Goal: Task Accomplishment & Management: Manage account settings

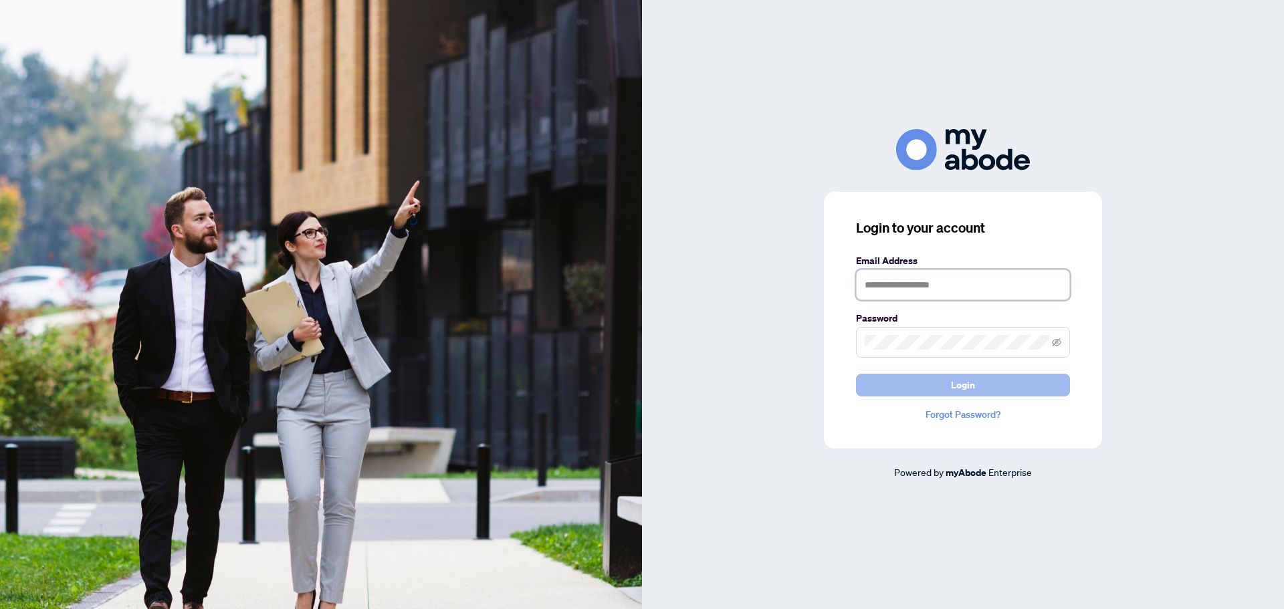
type input "**********"
click at [966, 387] on span "Login" at bounding box center [963, 385] width 24 height 21
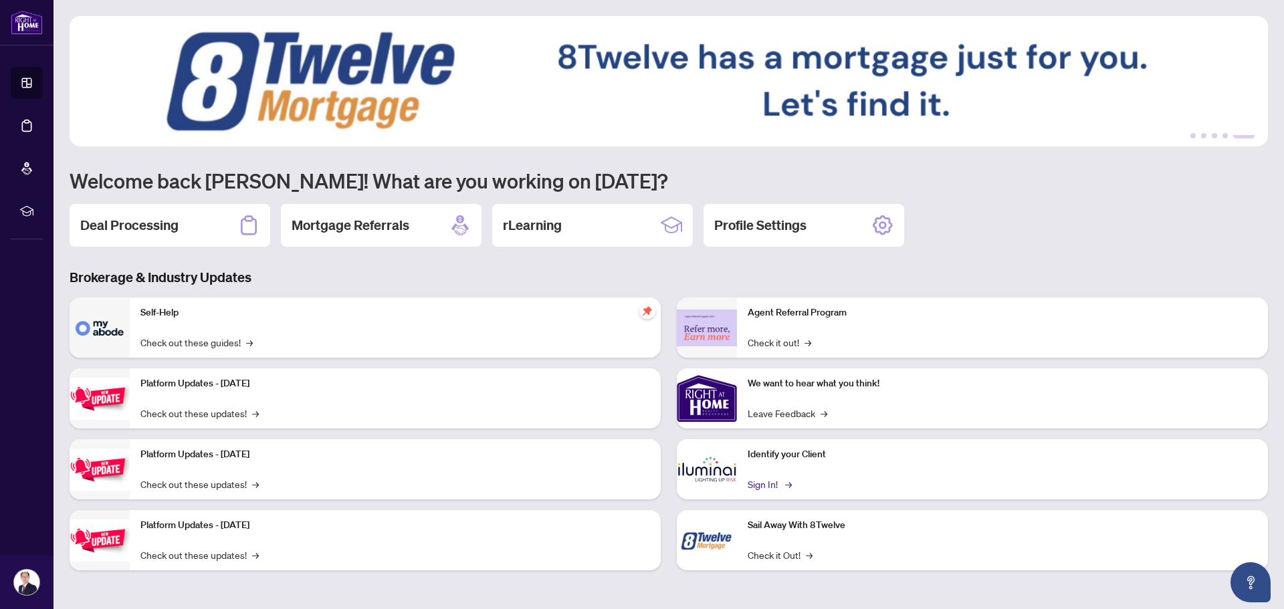
click at [772, 483] on link "Sign In! →" at bounding box center [769, 484] width 42 height 15
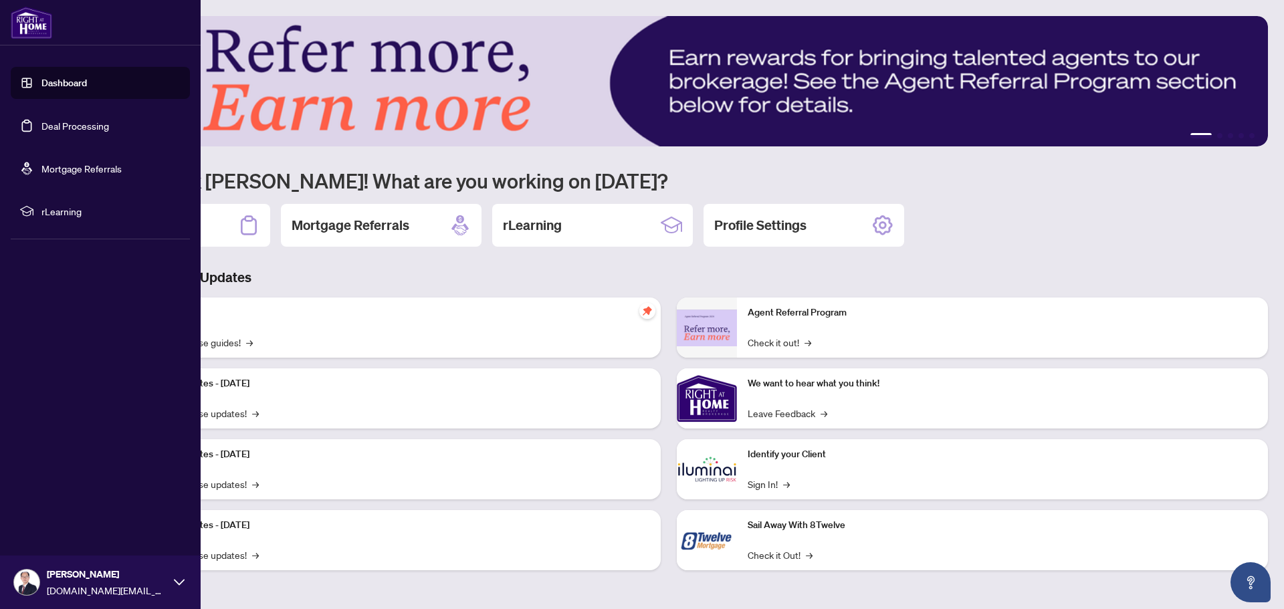
click at [68, 126] on link "Deal Processing" at bounding box center [75, 126] width 68 height 12
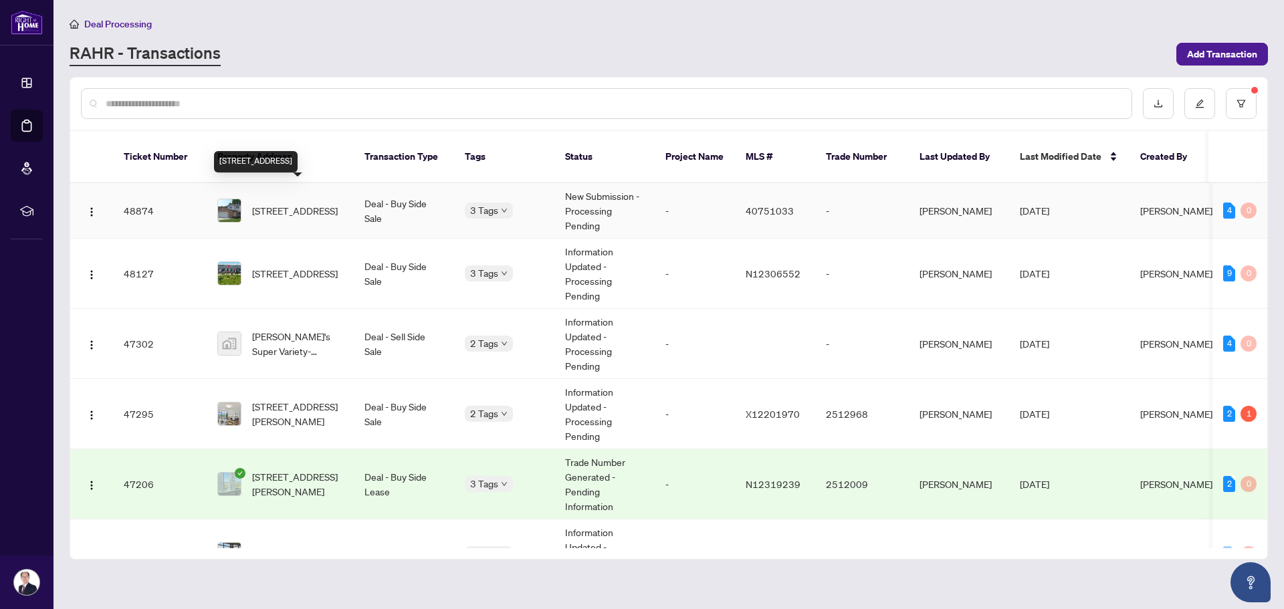
click at [330, 203] on span "[STREET_ADDRESS]" at bounding box center [295, 210] width 86 height 15
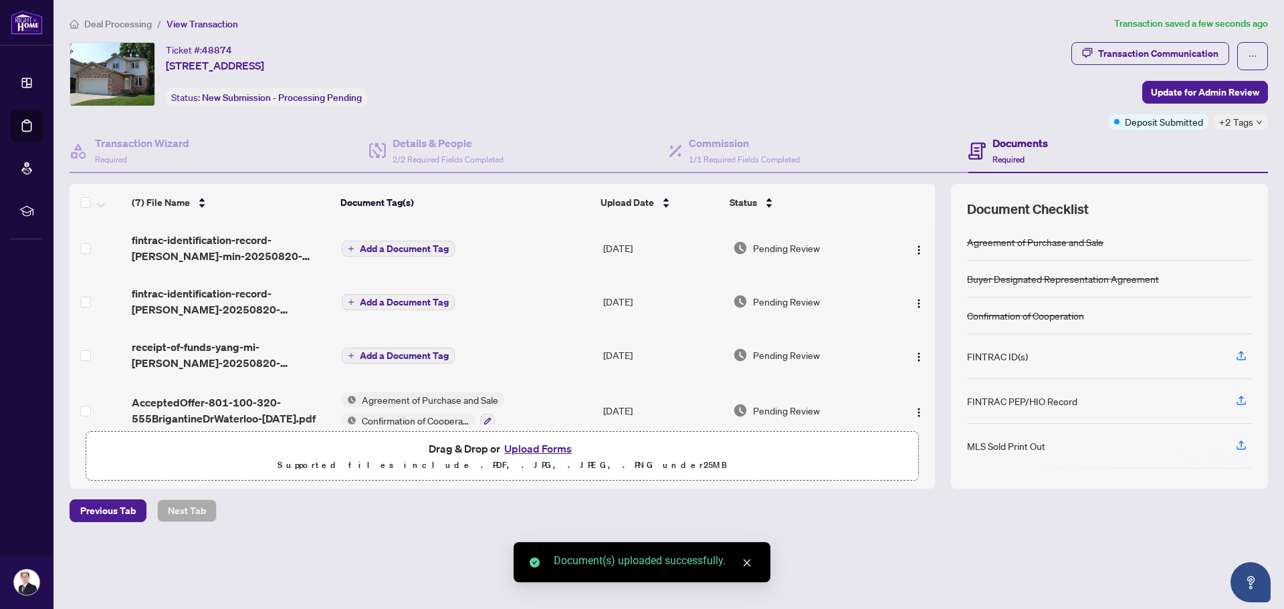
click at [385, 245] on span "Add a Document Tag" at bounding box center [404, 248] width 89 height 9
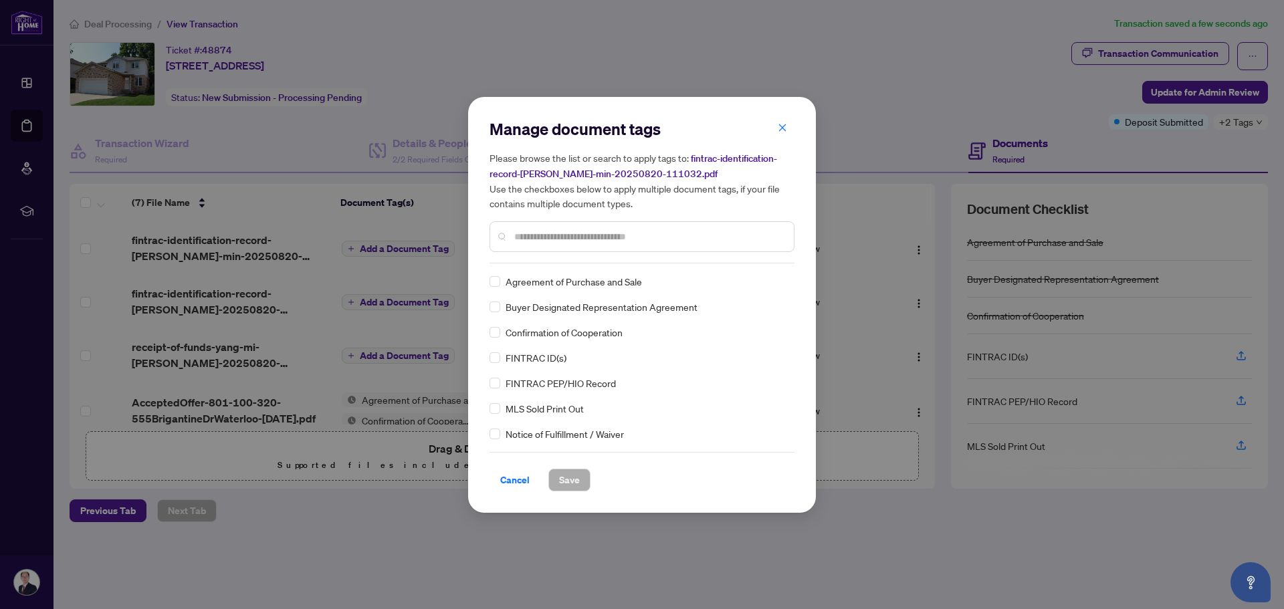
click at [522, 236] on input "text" at bounding box center [648, 236] width 269 height 15
click at [564, 474] on span "Save" at bounding box center [569, 480] width 21 height 21
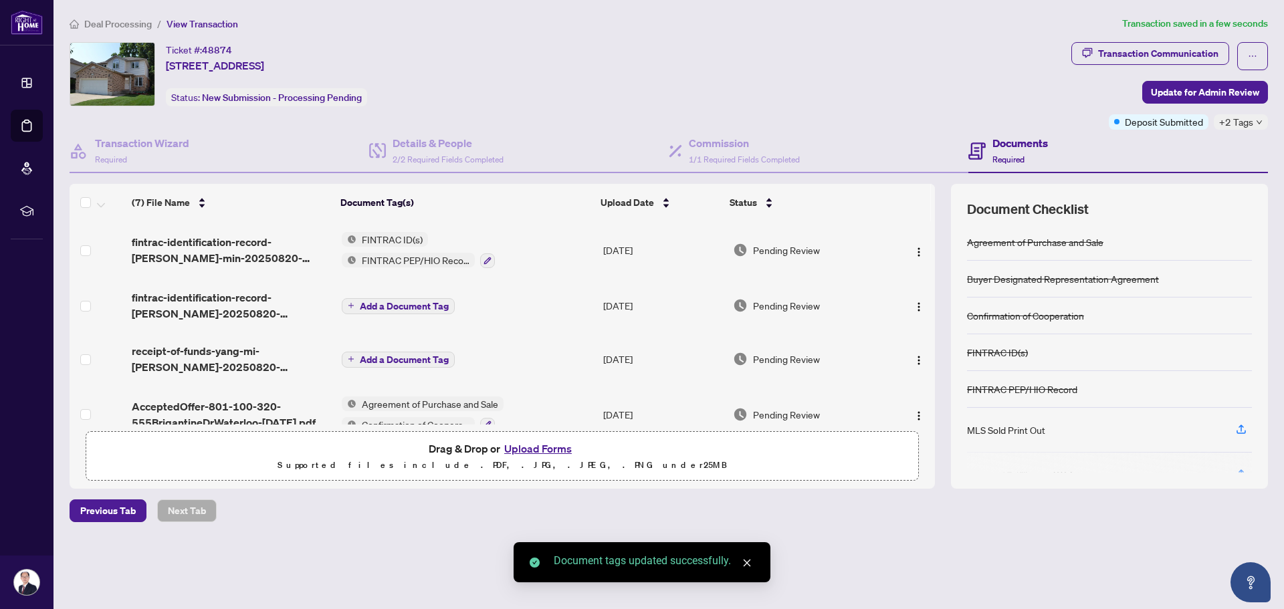
click at [369, 303] on span "Add a Document Tag" at bounding box center [404, 306] width 89 height 9
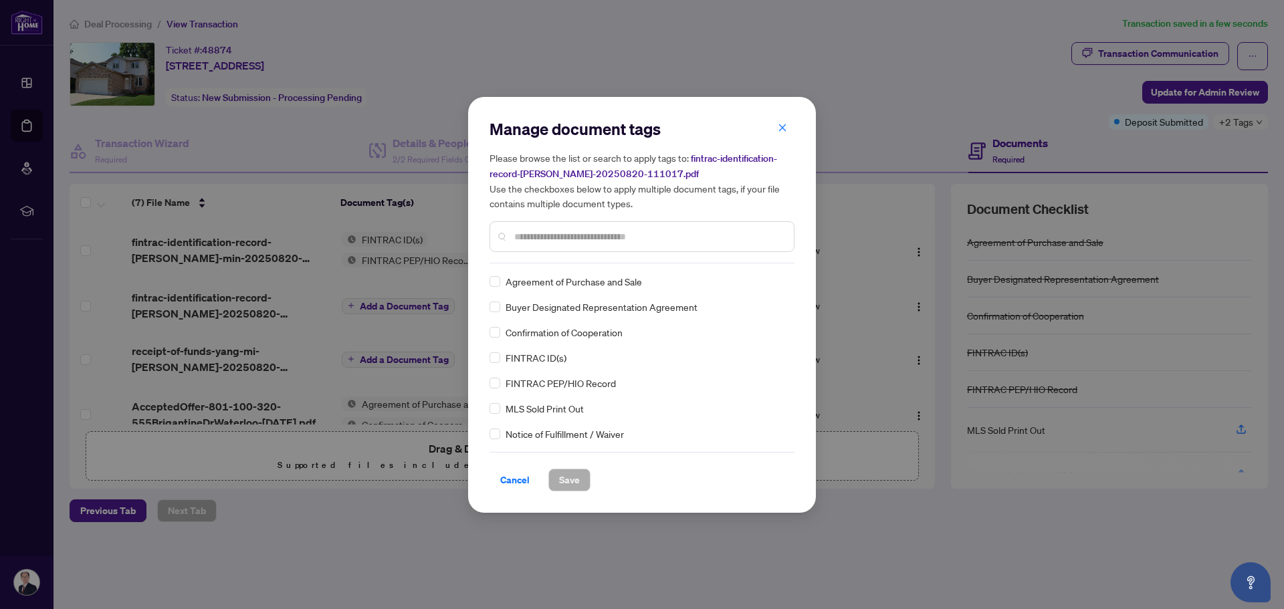
click at [500, 357] on div "FINTRAC ID(s)" at bounding box center [638, 358] width 297 height 15
click at [570, 481] on span "Save" at bounding box center [569, 480] width 21 height 21
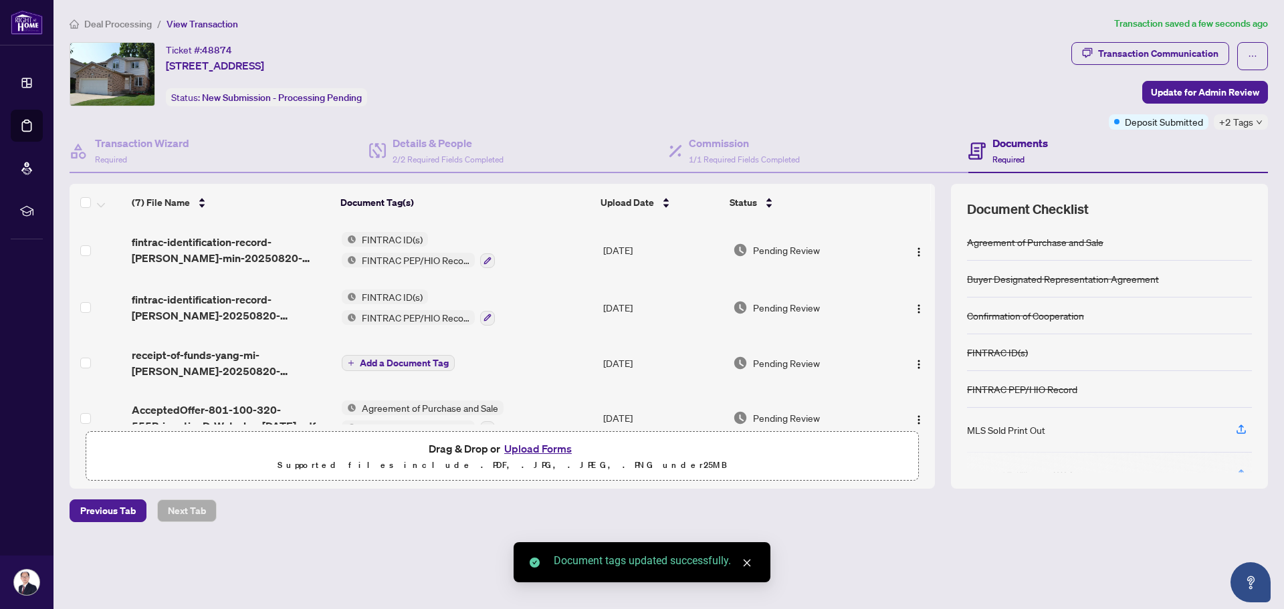
click at [395, 361] on span "Add a Document Tag" at bounding box center [404, 363] width 89 height 9
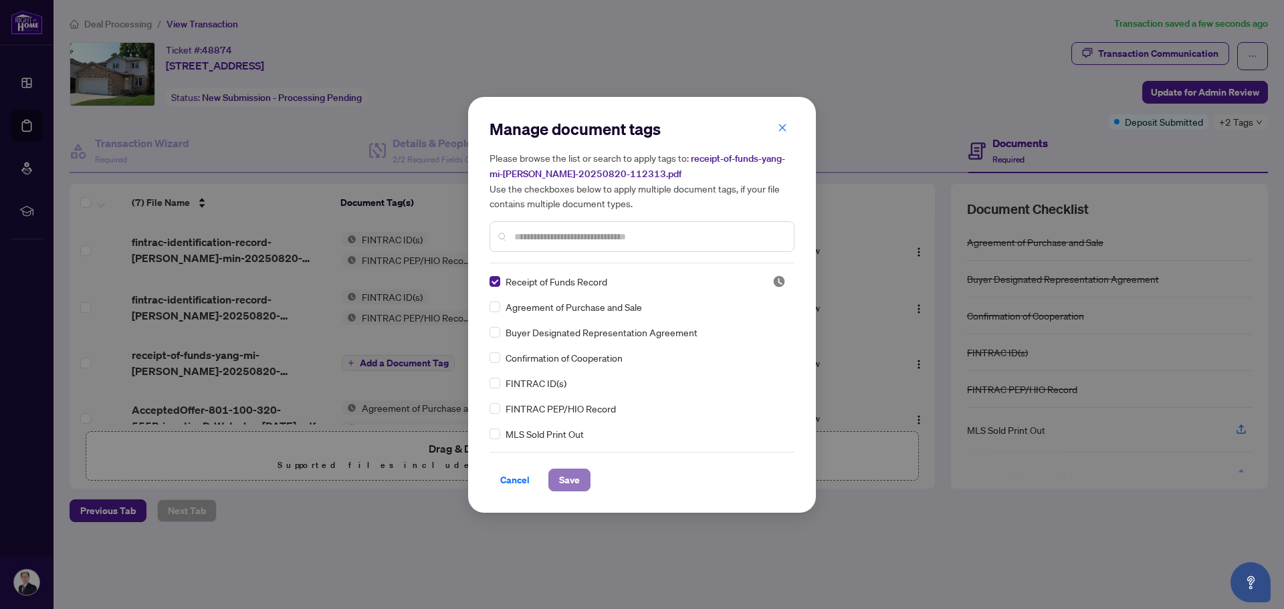
click at [569, 473] on span "Save" at bounding box center [569, 480] width 21 height 21
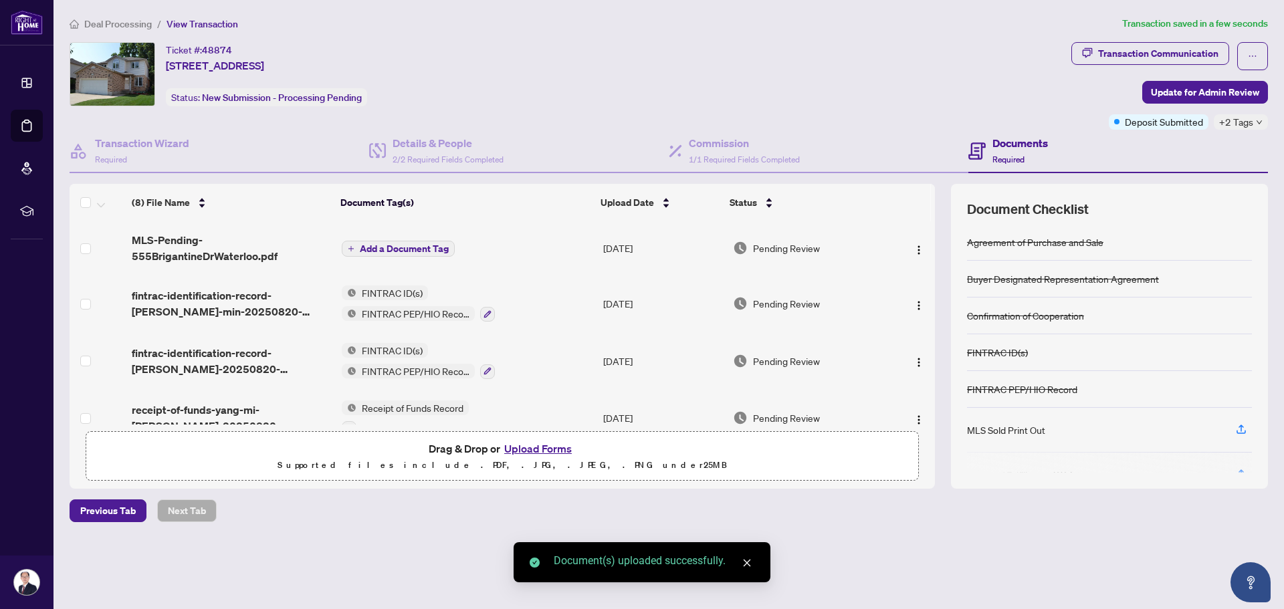
click at [399, 248] on span "Add a Document Tag" at bounding box center [404, 248] width 89 height 9
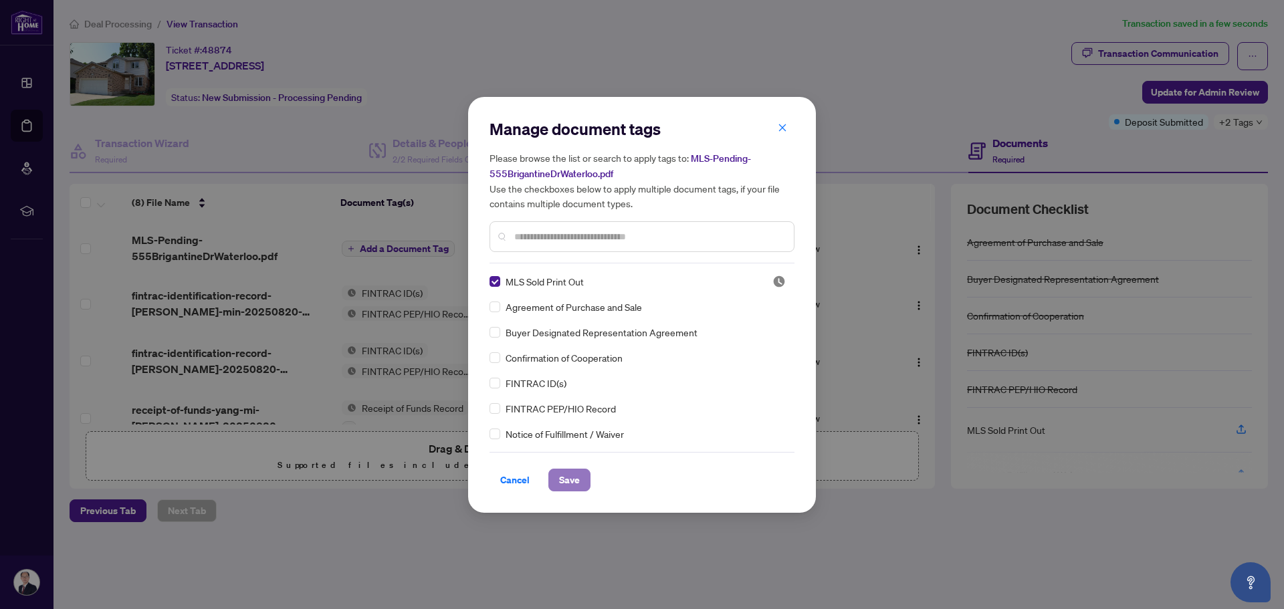
click at [576, 479] on span "Save" at bounding box center [569, 480] width 21 height 21
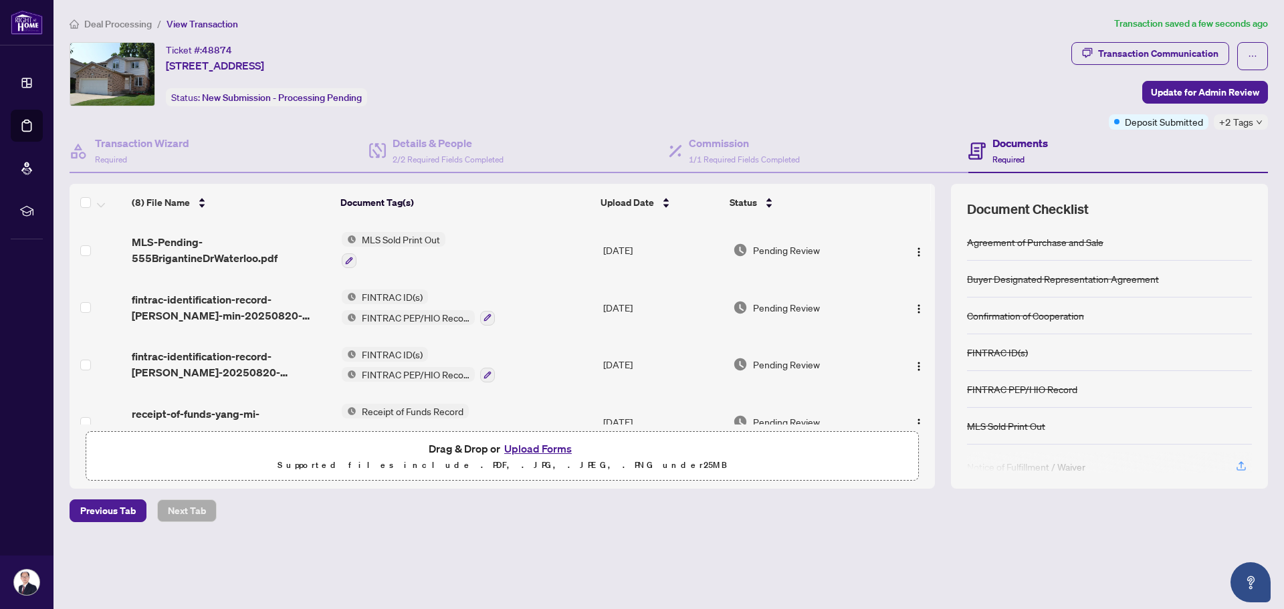
scroll to position [95, 0]
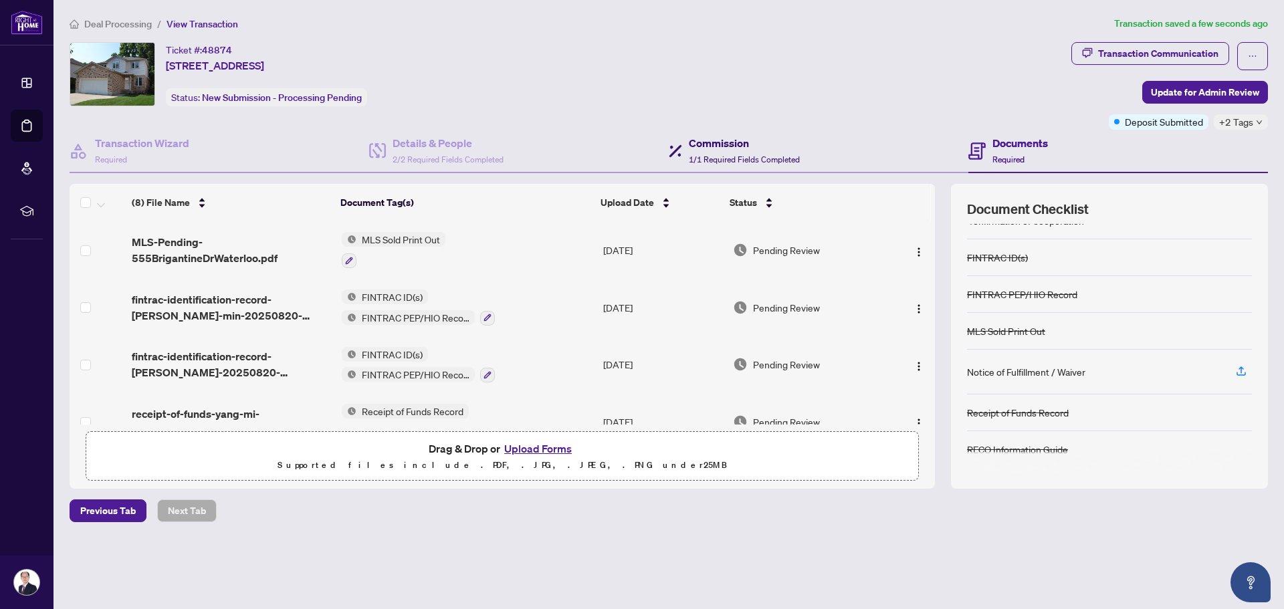
click at [706, 151] on div "Commission 1/1 Required Fields Completed" at bounding box center [744, 150] width 111 height 31
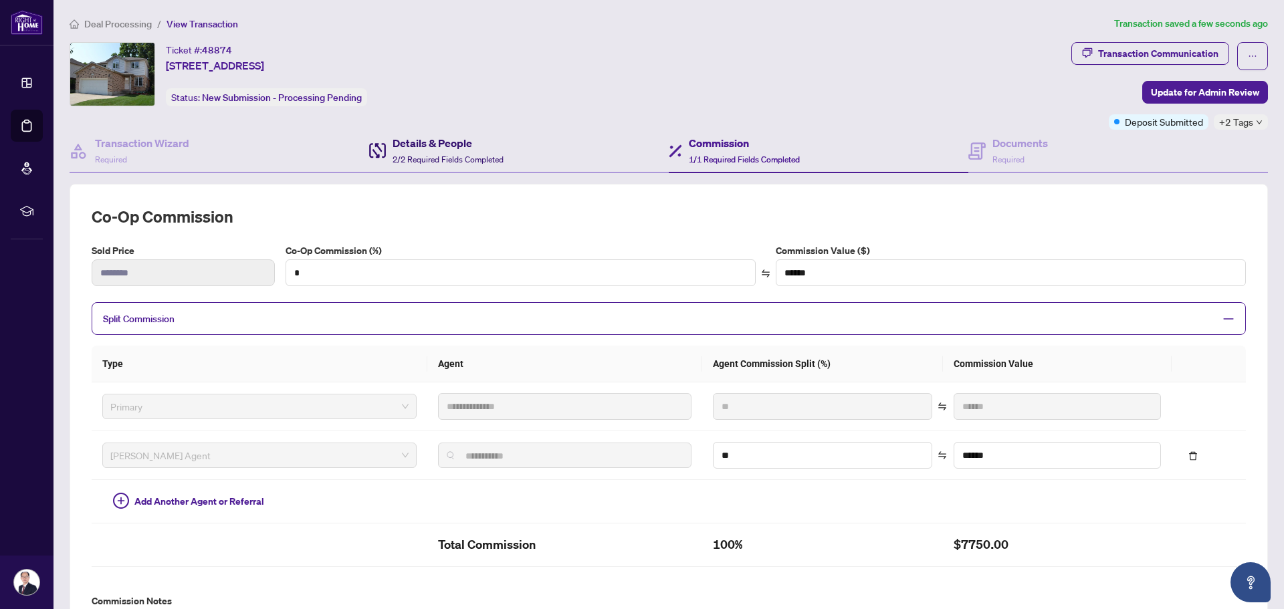
click at [424, 146] on h4 "Details & People" at bounding box center [448, 143] width 111 height 16
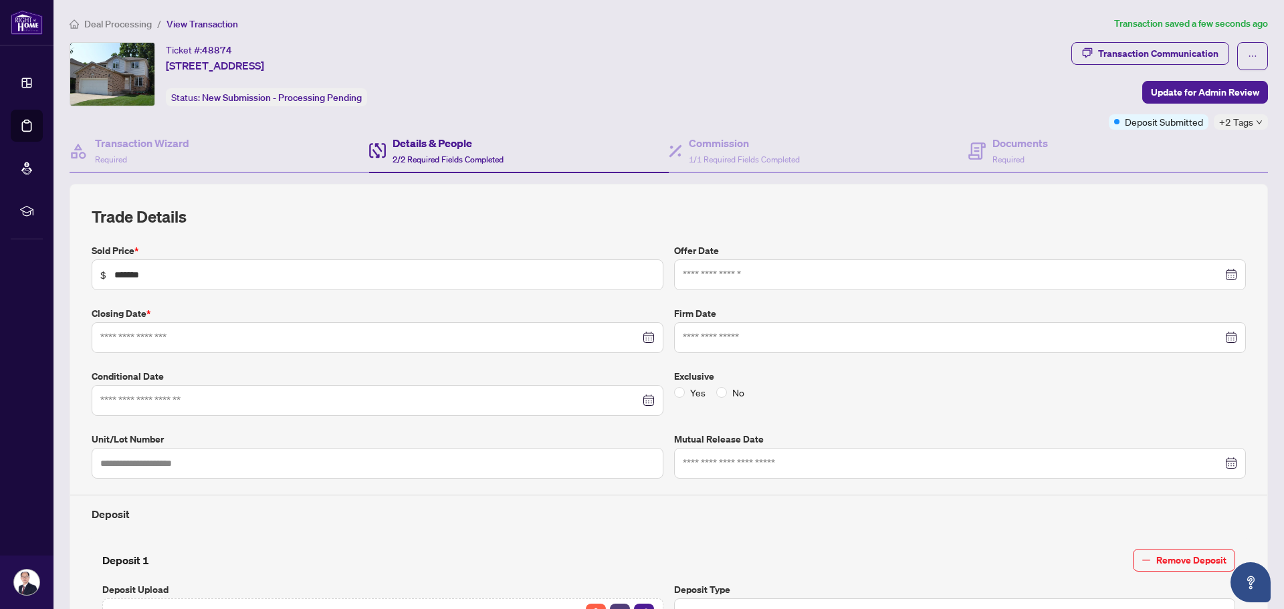
type input "**********"
click at [1205, 85] on span "Update for Admin Review" at bounding box center [1205, 92] width 108 height 21
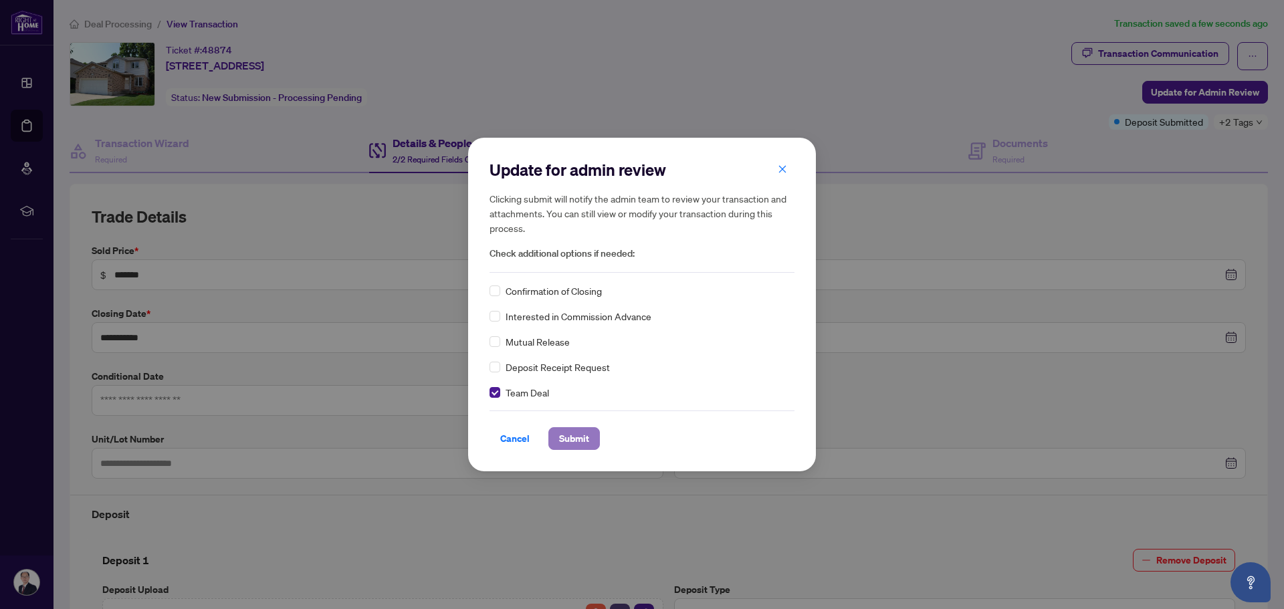
click at [579, 438] on span "Submit" at bounding box center [574, 438] width 30 height 21
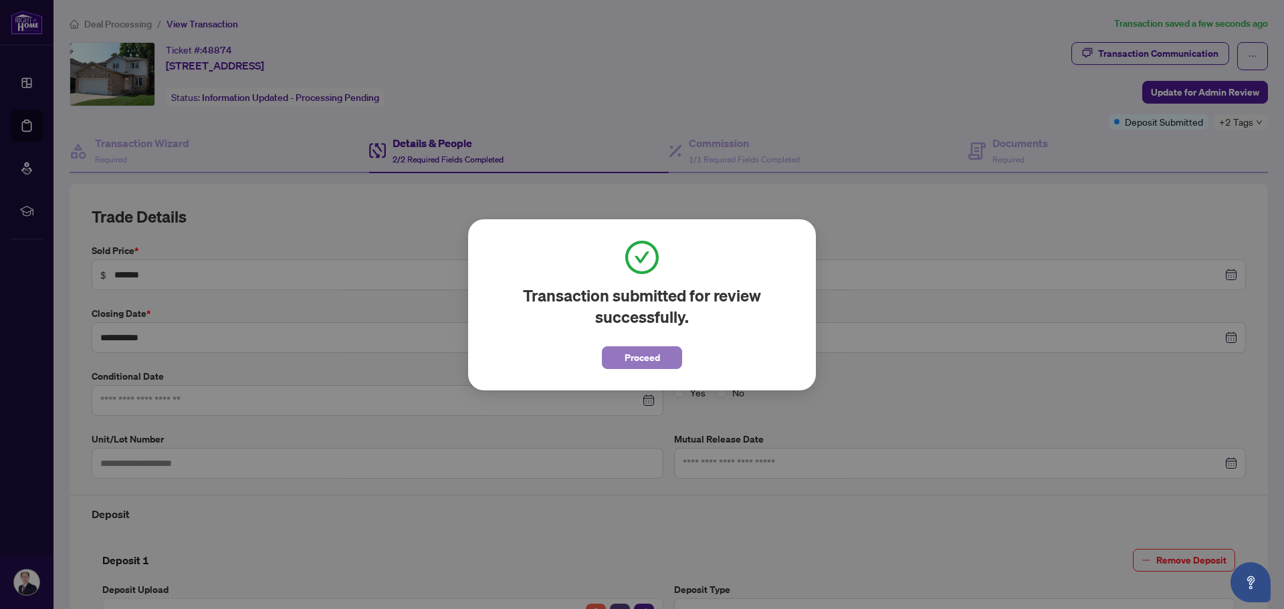
click at [656, 361] on span "Proceed" at bounding box center [642, 357] width 35 height 21
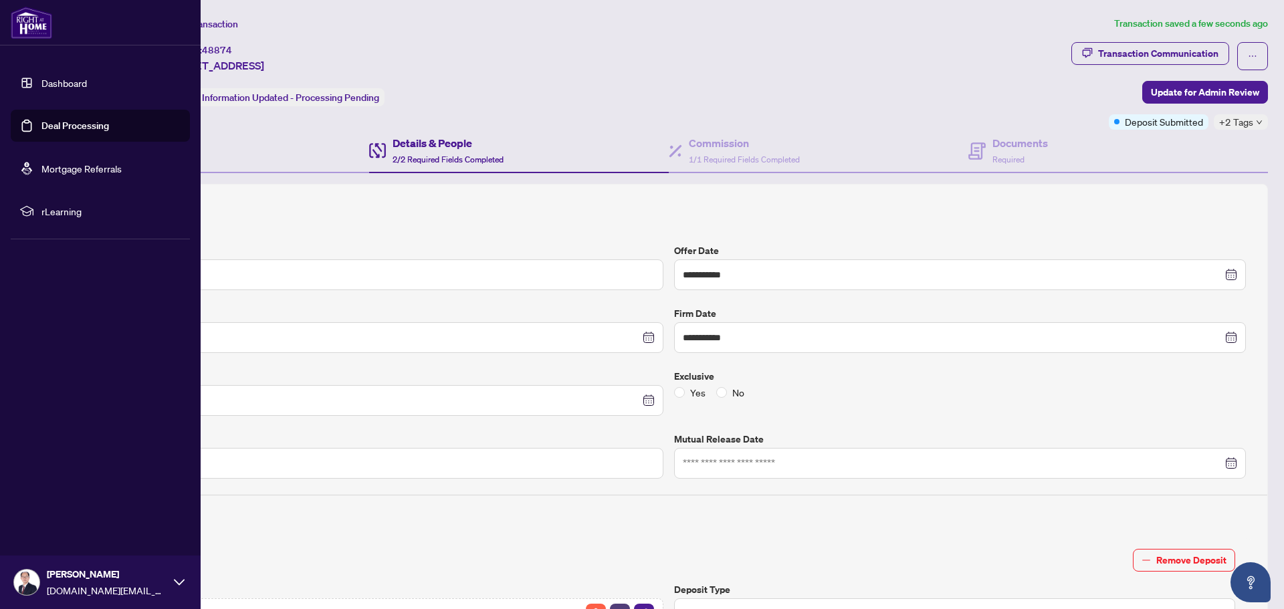
click at [49, 125] on link "Deal Processing" at bounding box center [75, 126] width 68 height 12
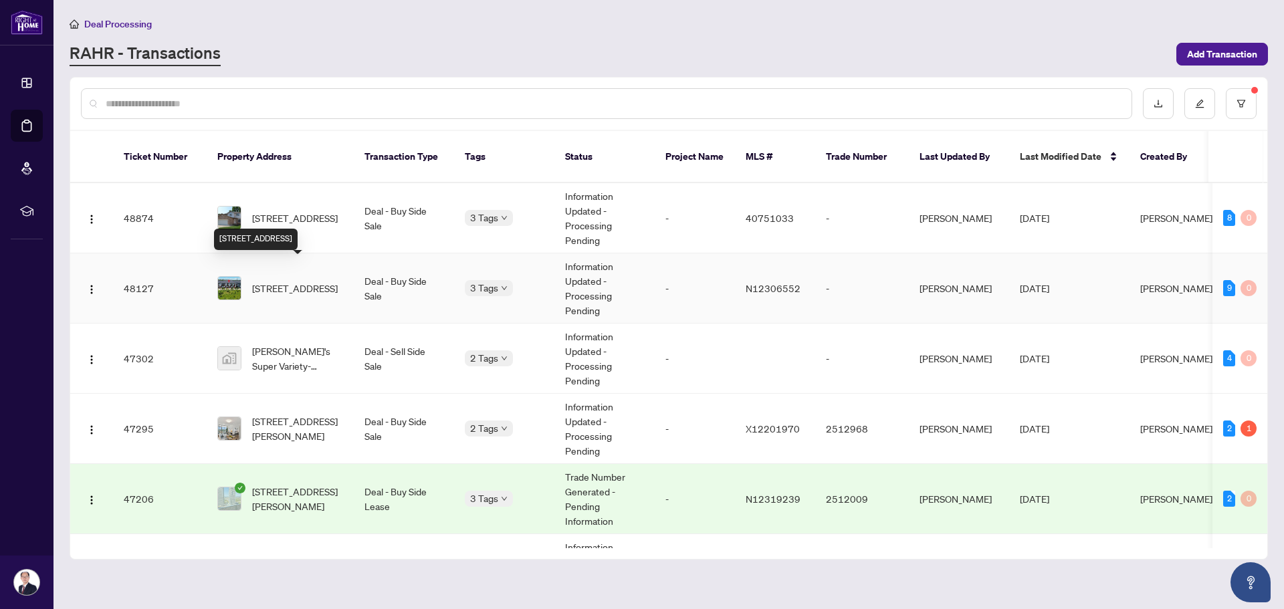
click at [314, 281] on span "30 Nine Mile Lane, Richmond Hill, Ontario L4C 5S6, Canada" at bounding box center [295, 288] width 86 height 15
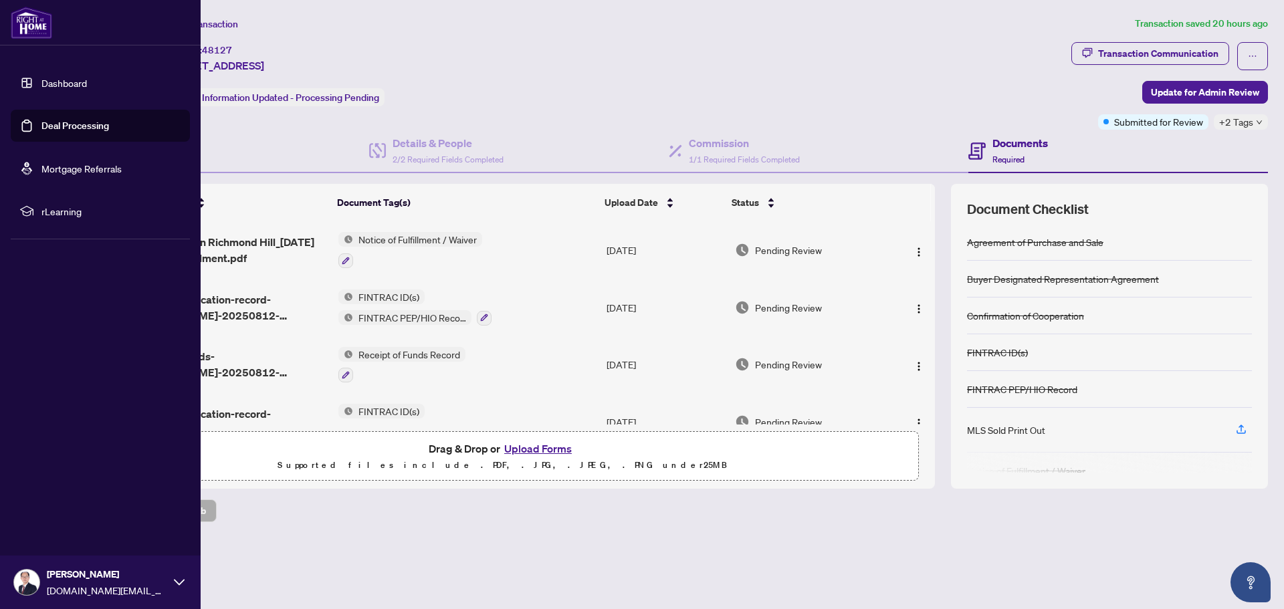
click at [54, 131] on link "Deal Processing" at bounding box center [75, 126] width 68 height 12
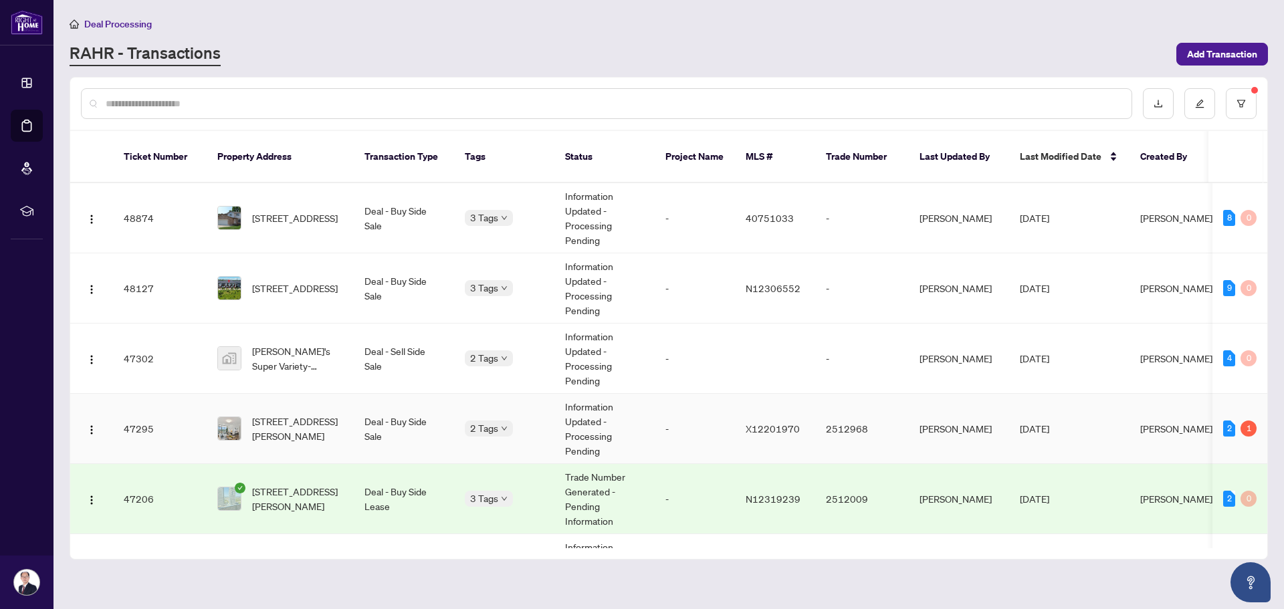
click at [328, 414] on span "2903-60 Frederick St, Kitchener, Ontario N2H 0C7, Canada" at bounding box center [297, 428] width 91 height 29
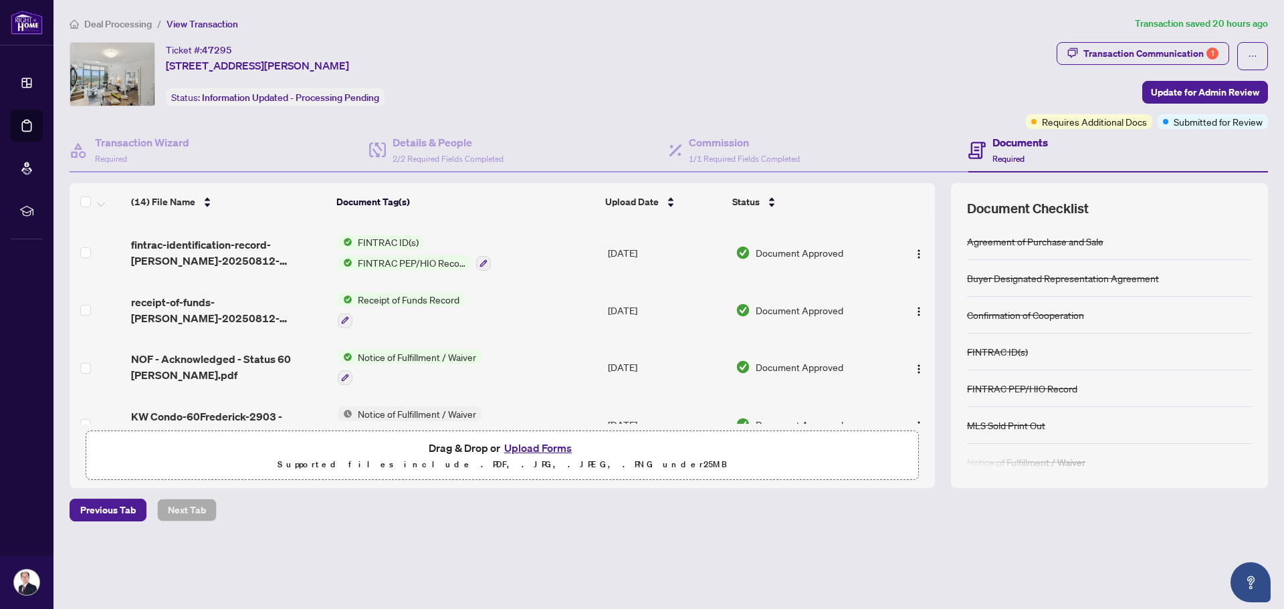
scroll to position [268, 0]
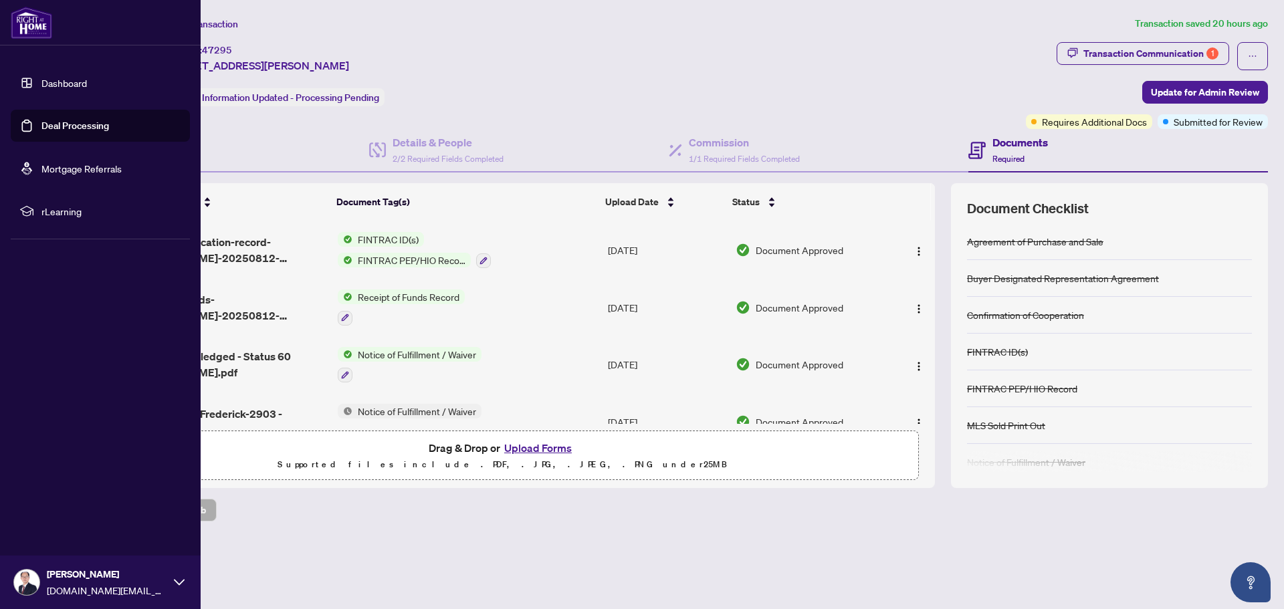
click at [72, 132] on link "Deal Processing" at bounding box center [75, 126] width 68 height 12
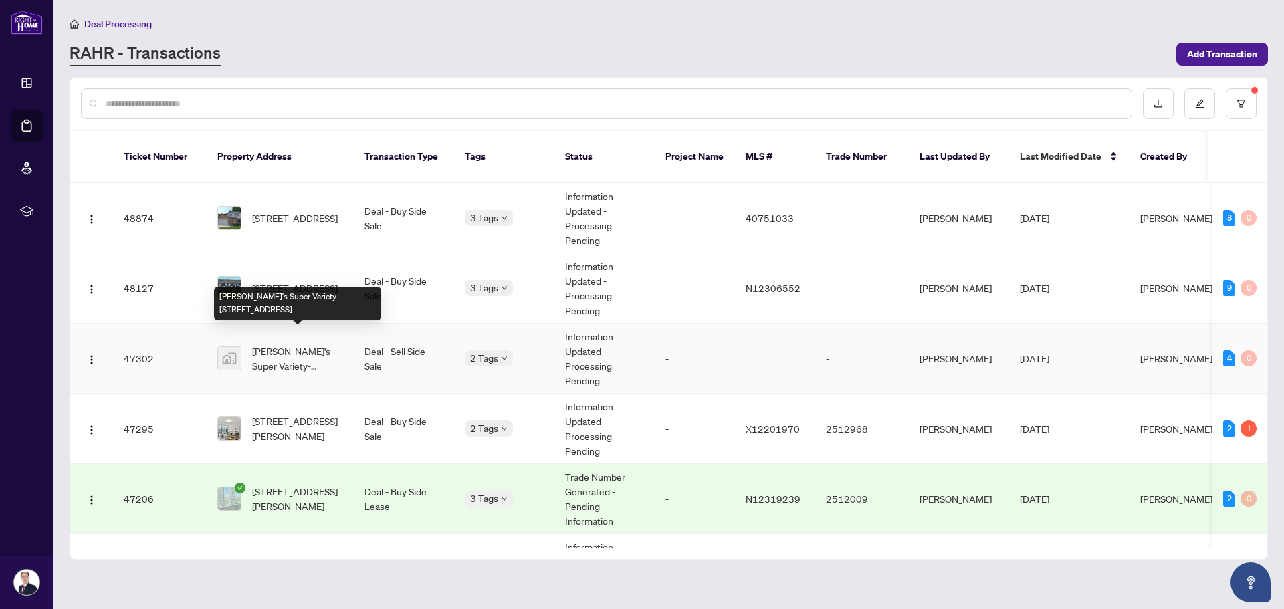
click at [338, 347] on span "Bill's Super Variety-270 Bleams Road, Kitchener, ON, Canada" at bounding box center [297, 358] width 91 height 29
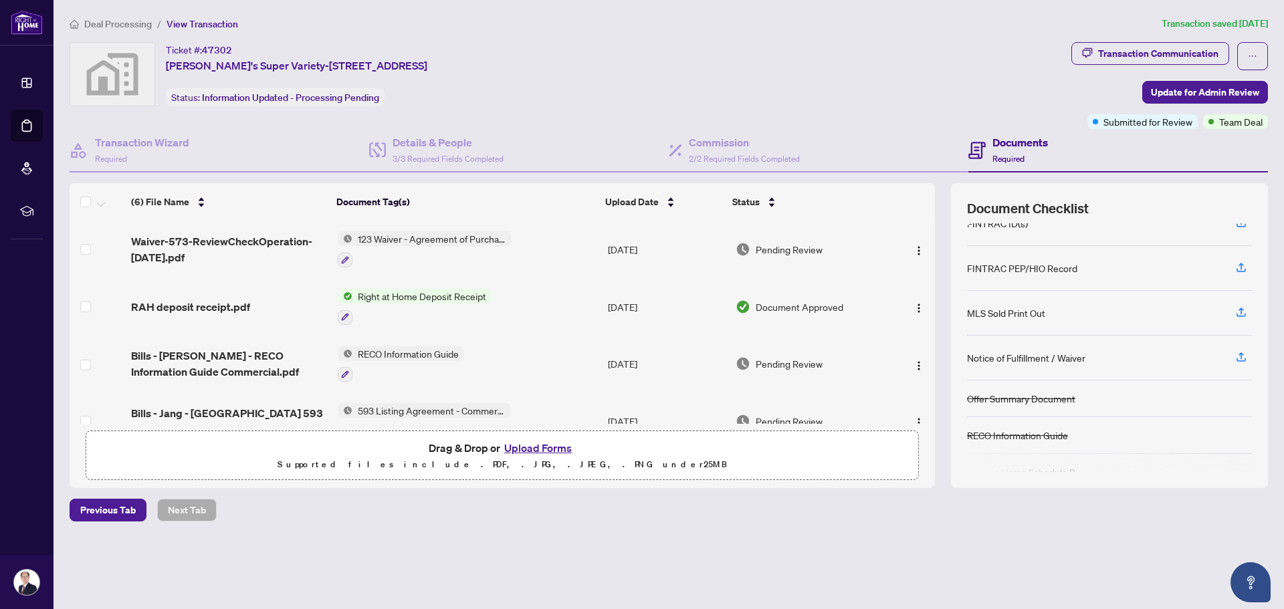
scroll to position [119, 0]
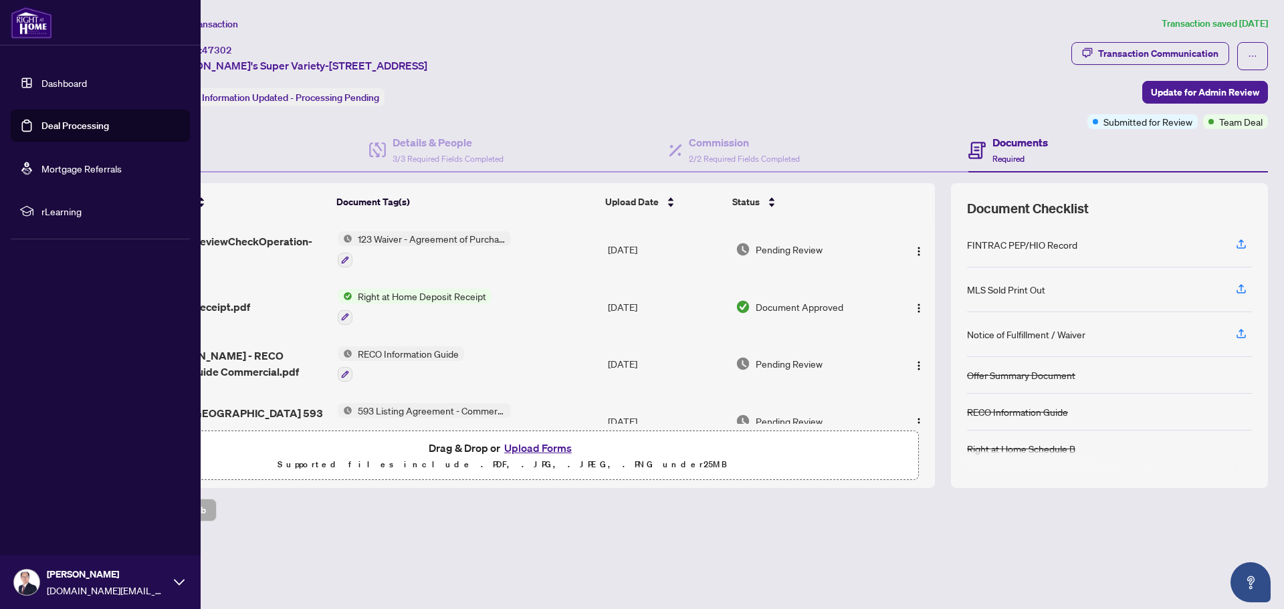
click at [58, 123] on link "Deal Processing" at bounding box center [75, 126] width 68 height 12
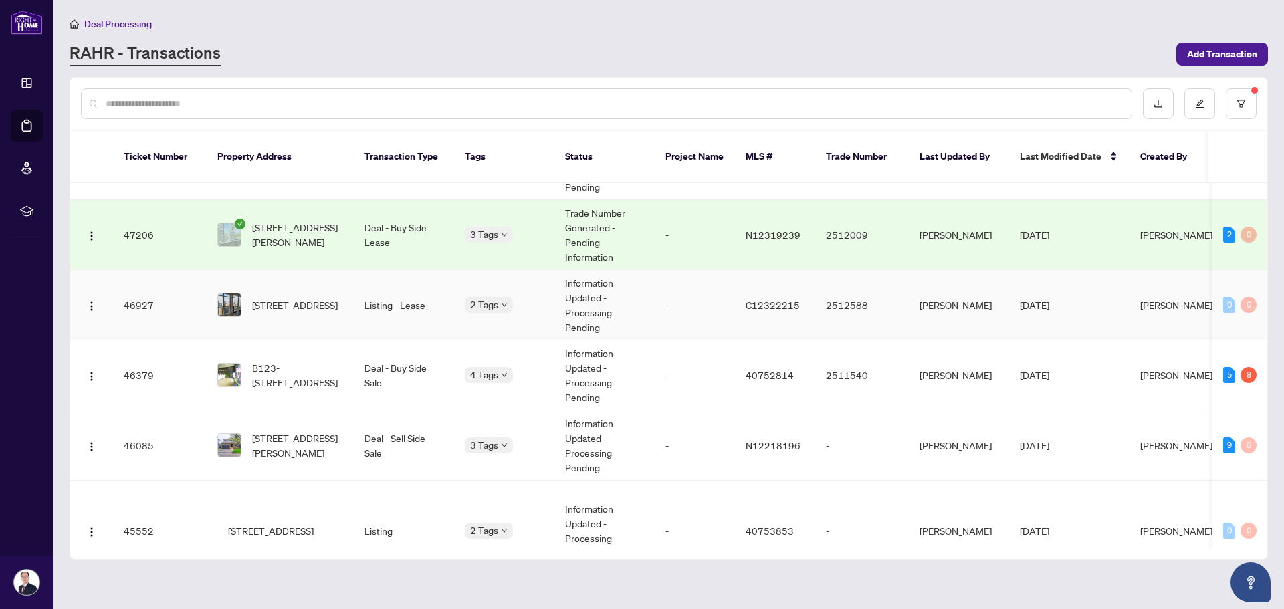
scroll to position [268, 0]
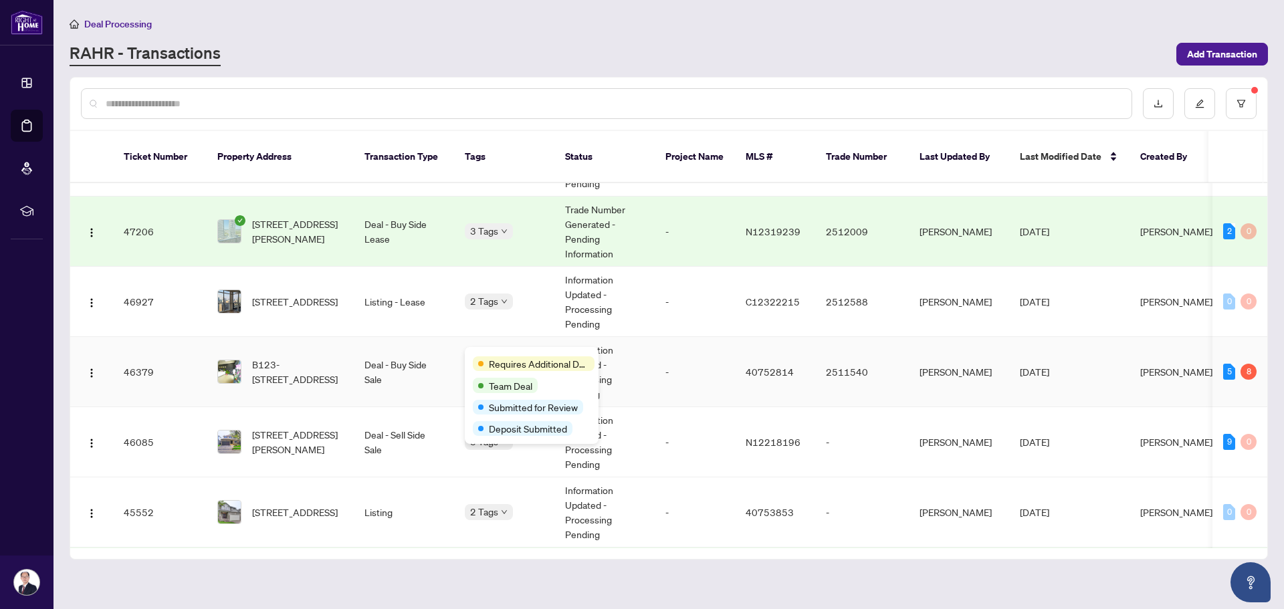
click at [399, 359] on td "Deal - Buy Side Sale" at bounding box center [404, 372] width 100 height 70
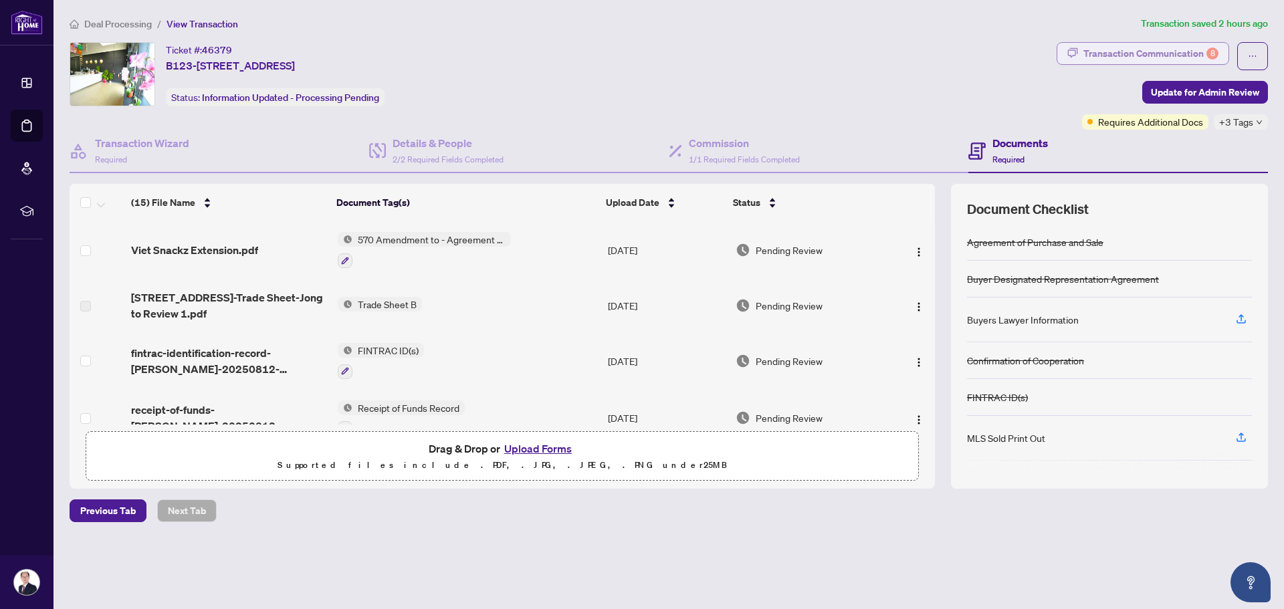
click at [1137, 57] on div "Transaction Communication 8" at bounding box center [1151, 53] width 135 height 21
type textarea "**********"
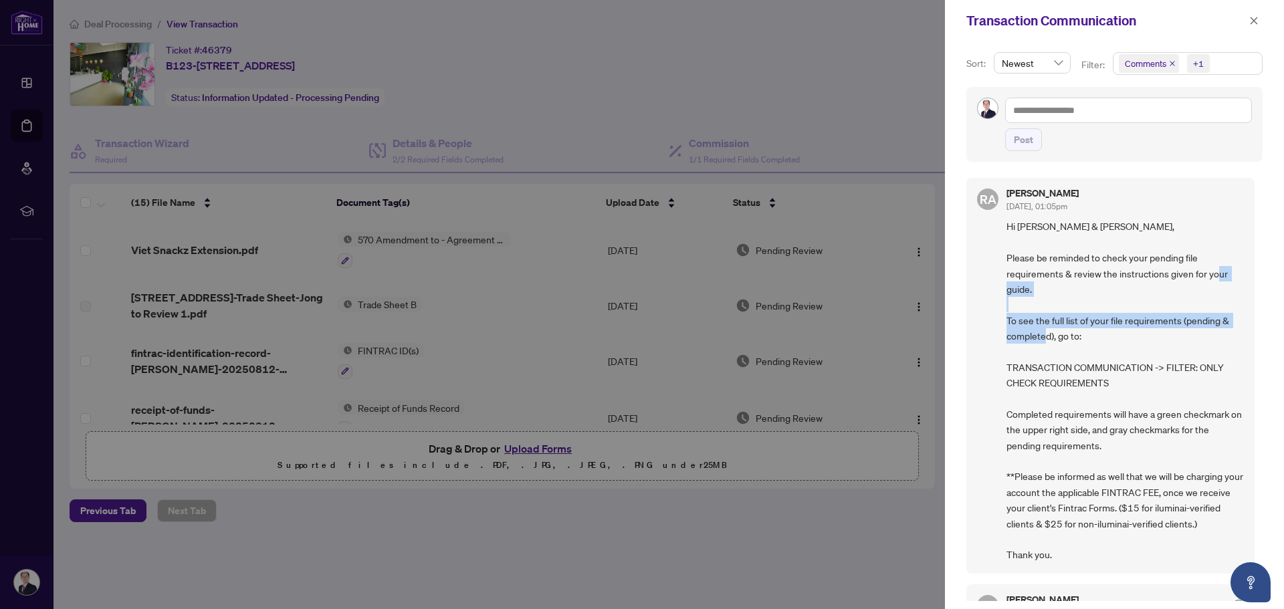
drag, startPoint x: 1085, startPoint y: 311, endPoint x: 1104, endPoint y: 339, distance: 33.8
click at [1104, 339] on span "Hi Yong Chan & Jong Uk, Please be reminded to check your pending file requireme…" at bounding box center [1125, 391] width 237 height 344
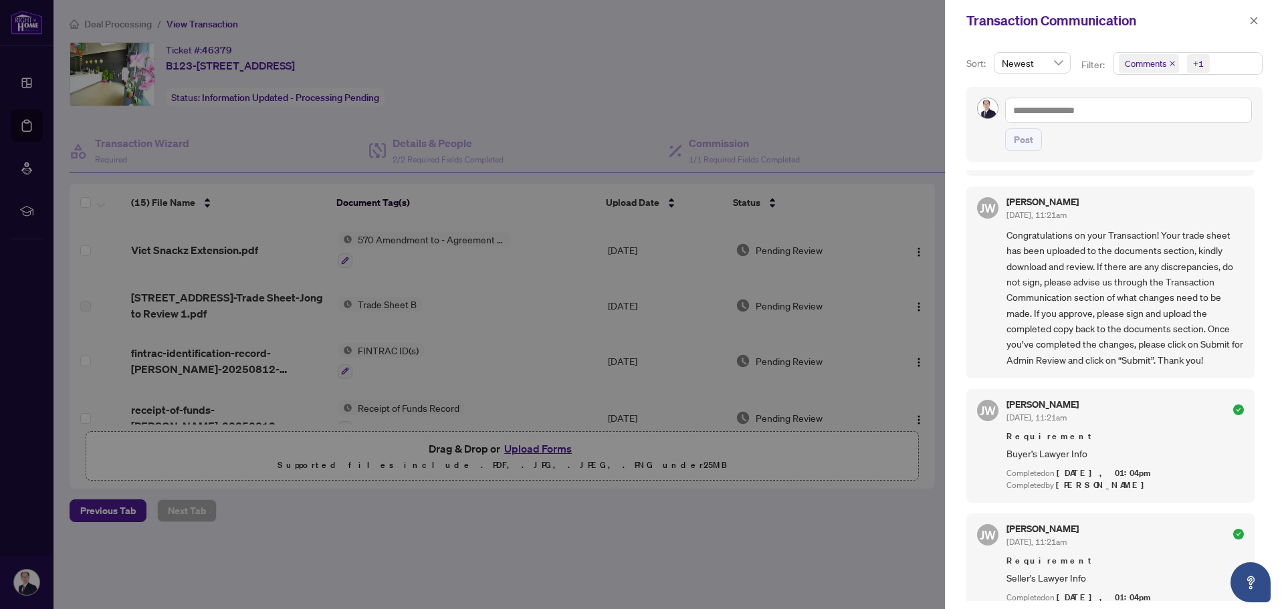
scroll to position [937, 0]
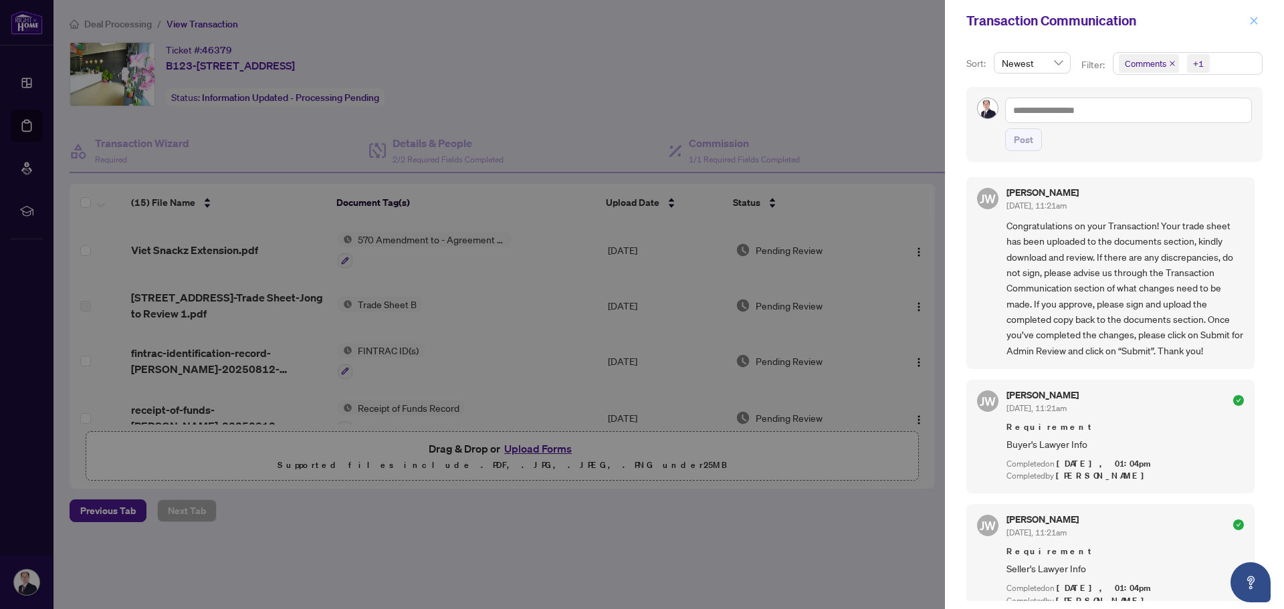
click at [1256, 21] on icon "close" at bounding box center [1254, 20] width 9 height 9
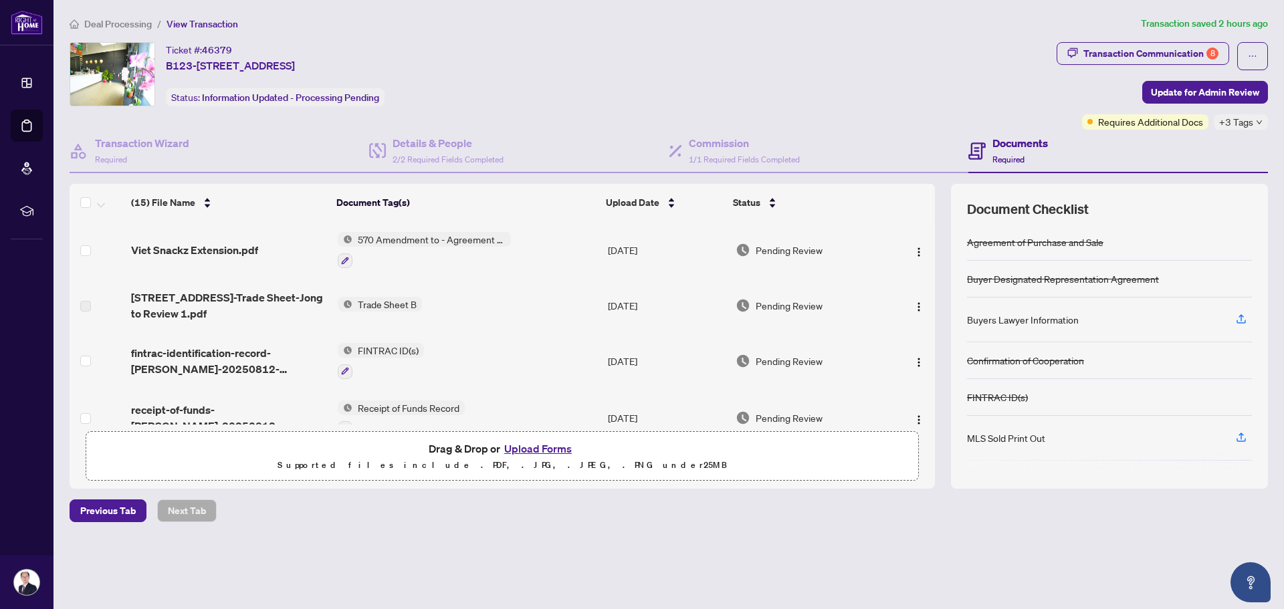
click at [618, 102] on div "Ticket #: 46379 B123-387 King Street, Kitchener, ON N2G 0C1, Canada Status: Inf…" at bounding box center [561, 74] width 982 height 64
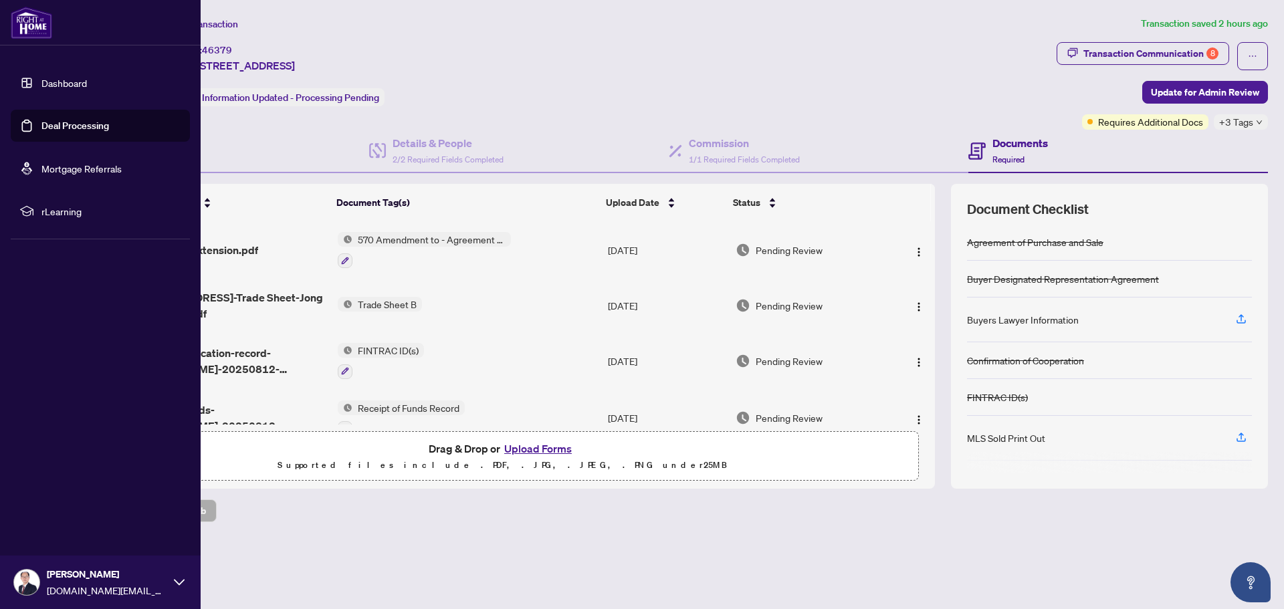
click at [67, 126] on link "Deal Processing" at bounding box center [75, 126] width 68 height 12
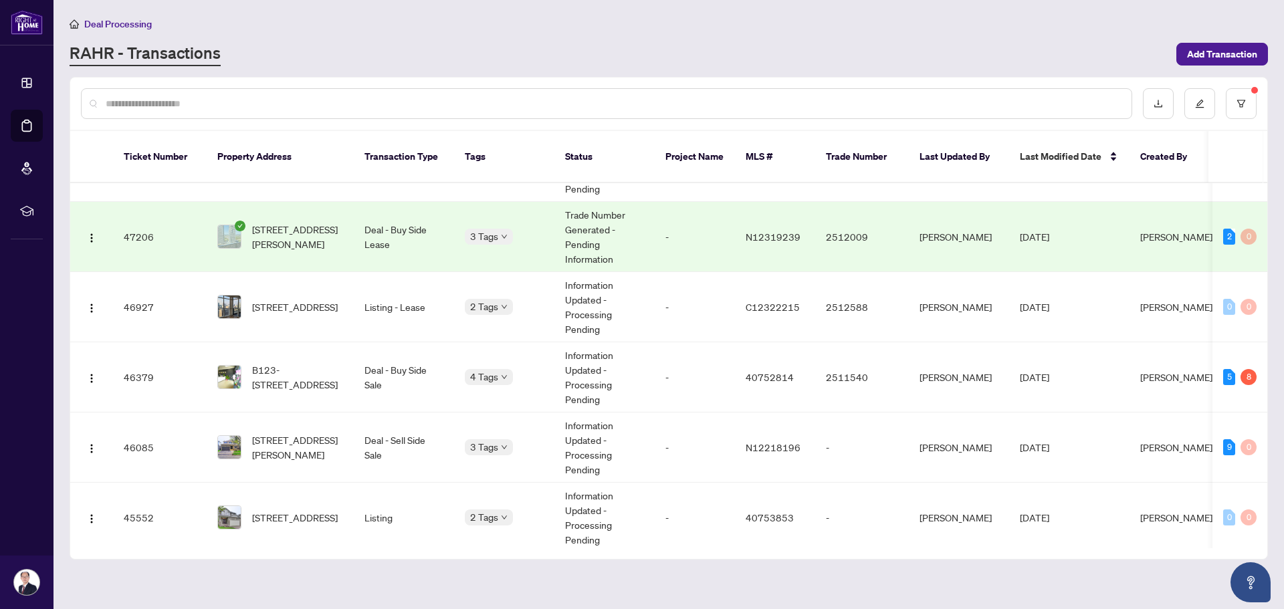
scroll to position [268, 0]
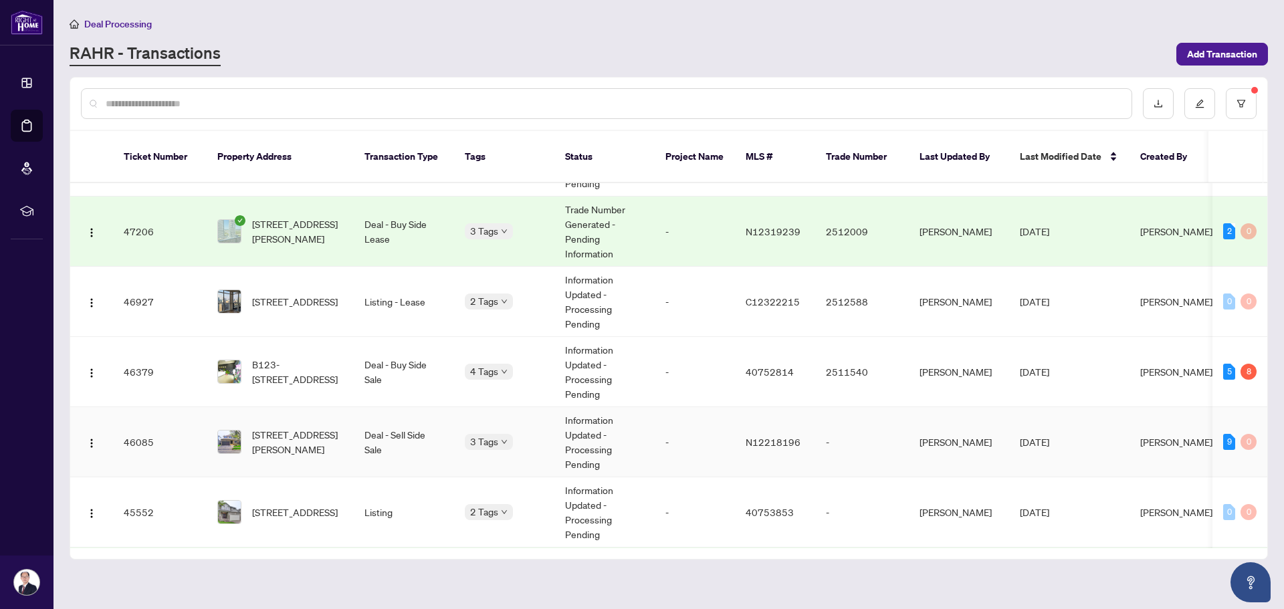
click at [430, 417] on td "Deal - Sell Side Sale" at bounding box center [404, 442] width 100 height 70
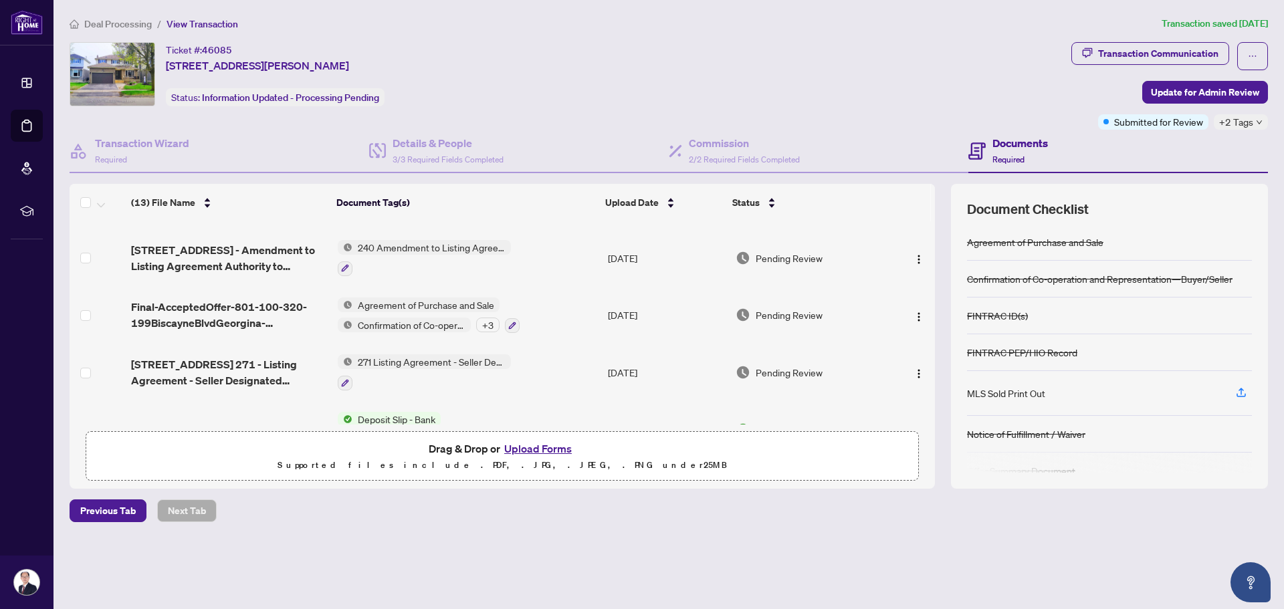
scroll to position [543, 0]
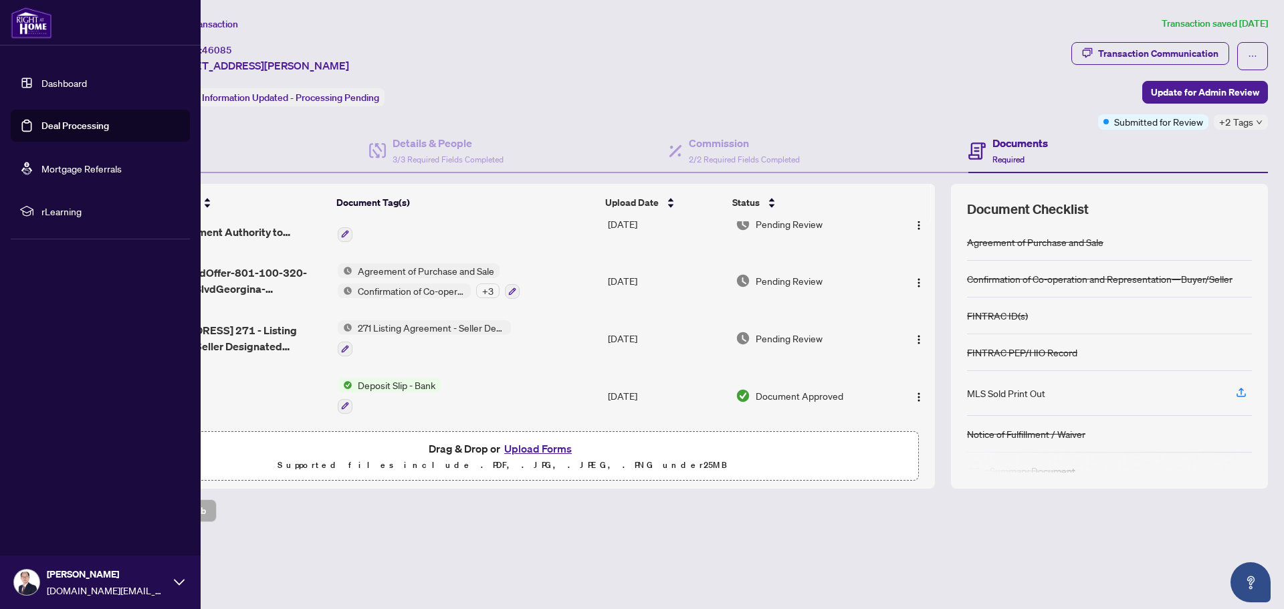
click at [51, 122] on link "Deal Processing" at bounding box center [75, 126] width 68 height 12
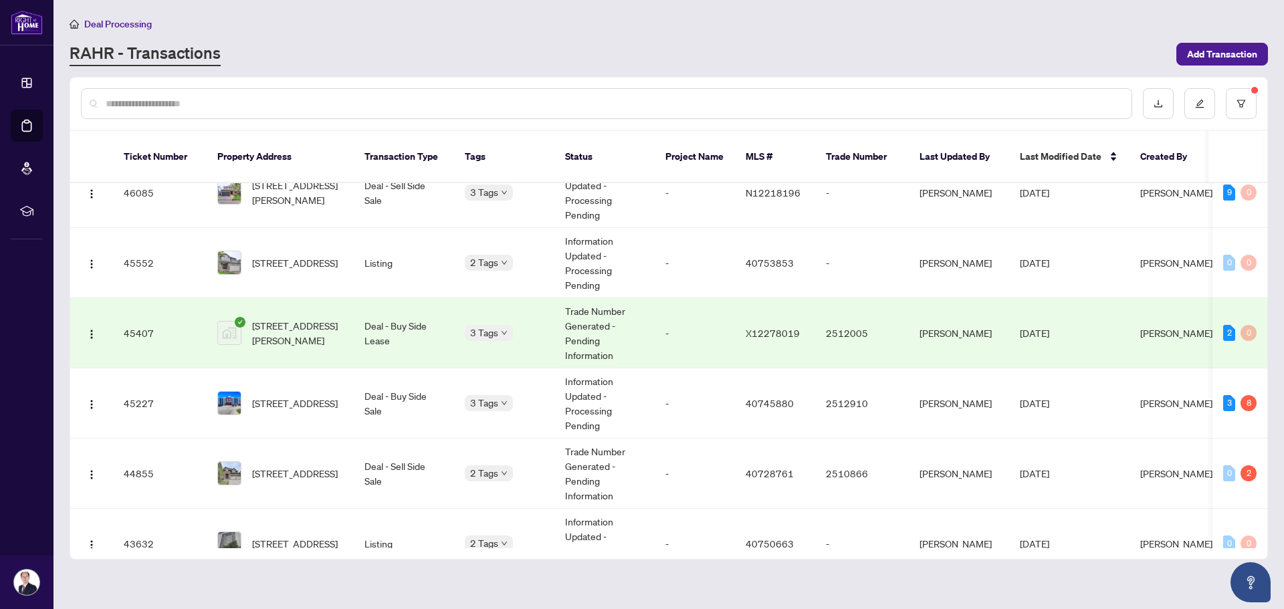
scroll to position [535, 0]
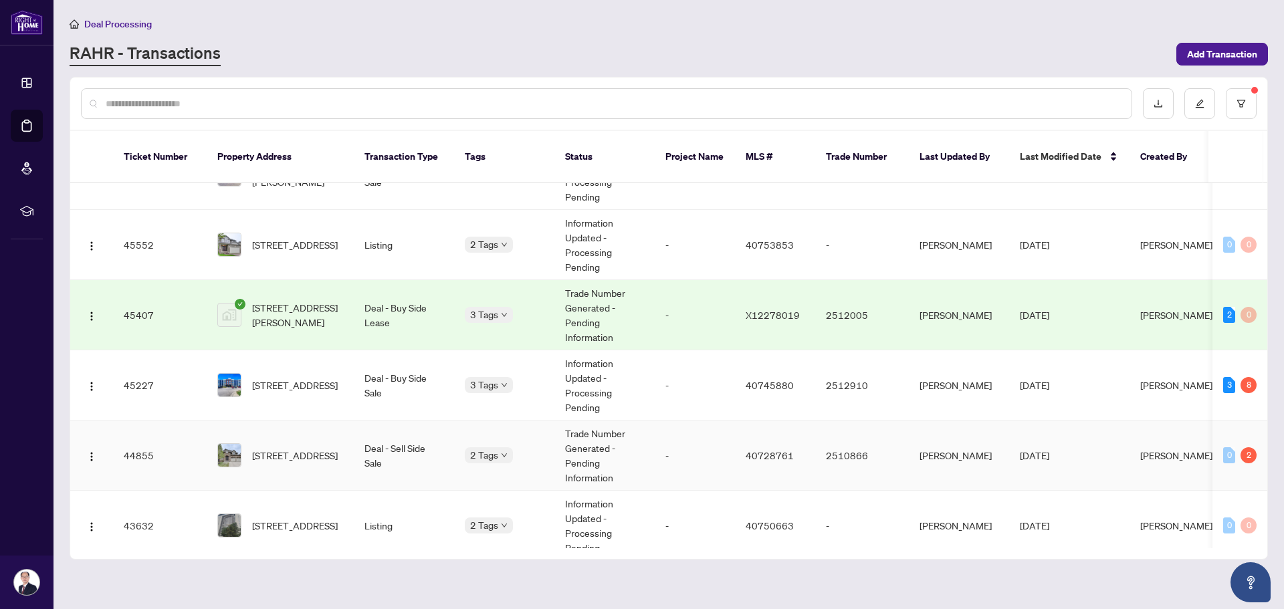
click at [422, 431] on td "Deal - Sell Side Sale" at bounding box center [404, 456] width 100 height 70
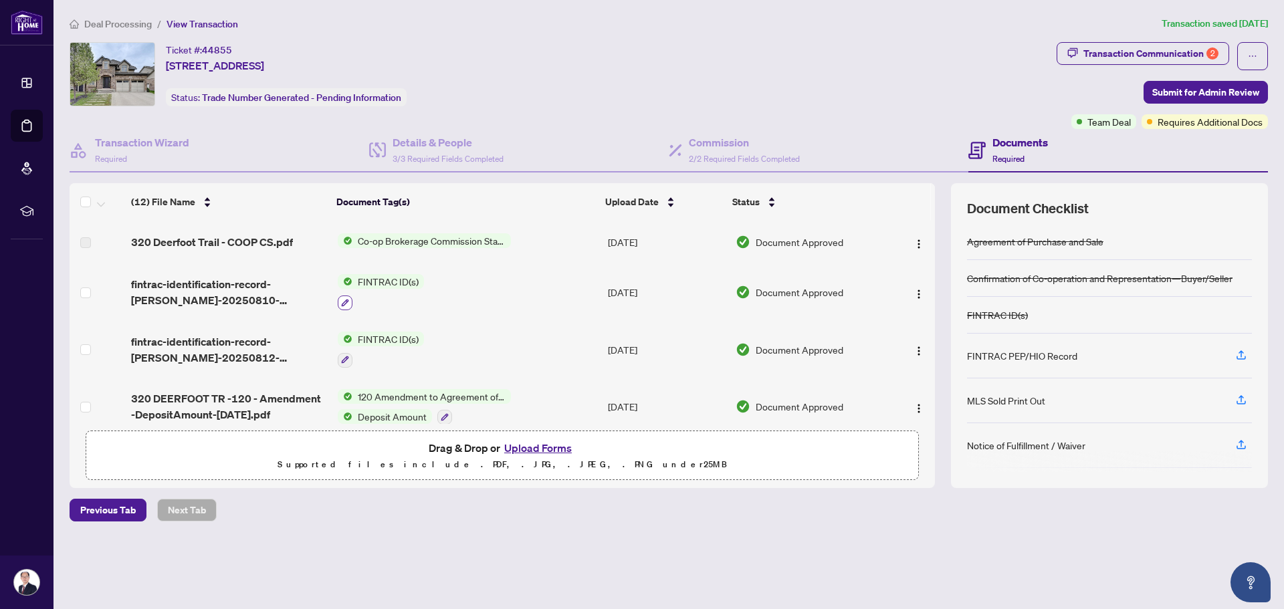
click at [346, 300] on icon "button" at bounding box center [345, 302] width 7 height 7
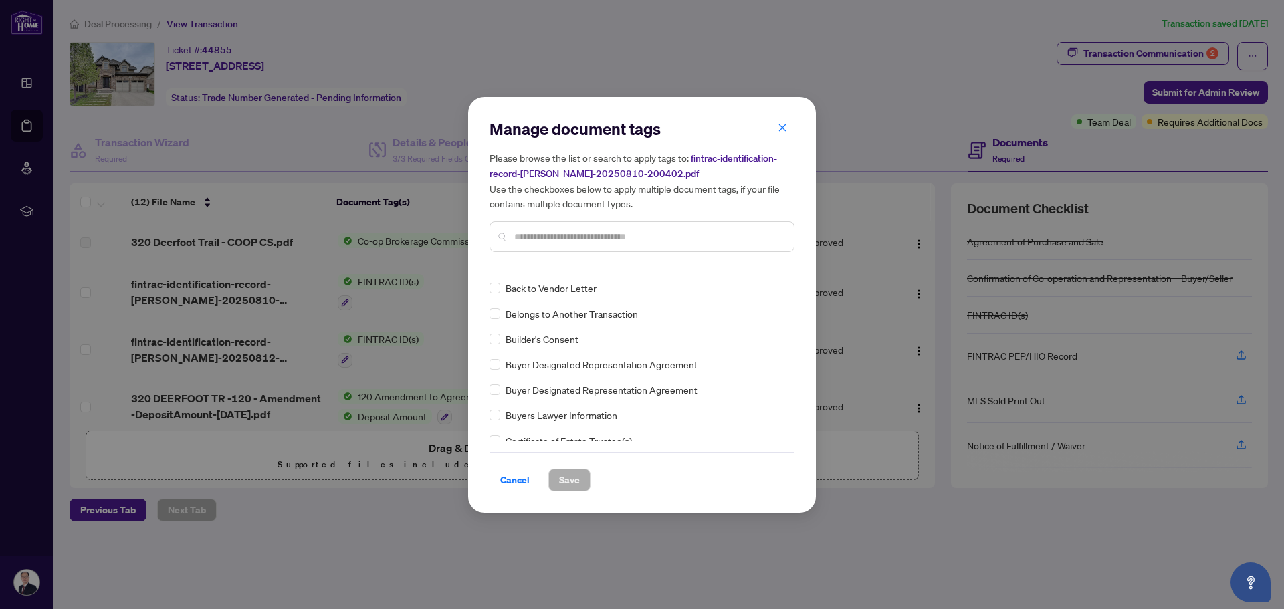
scroll to position [401, 0]
click at [539, 237] on input "text" at bounding box center [648, 236] width 269 height 15
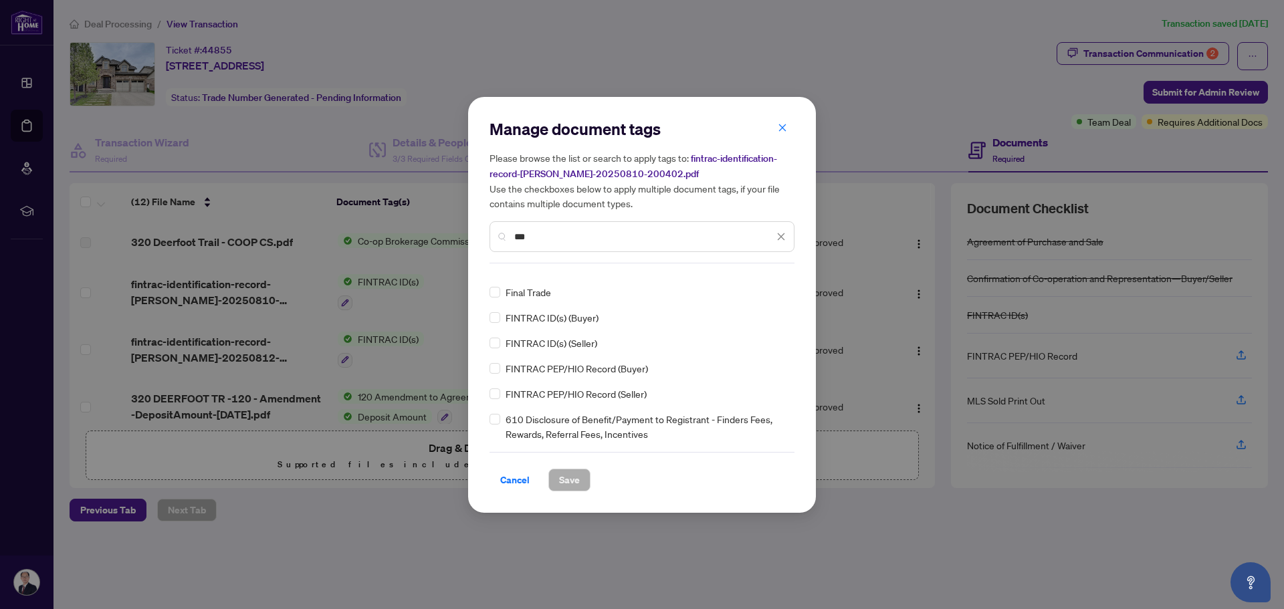
scroll to position [0, 0]
type input "***"
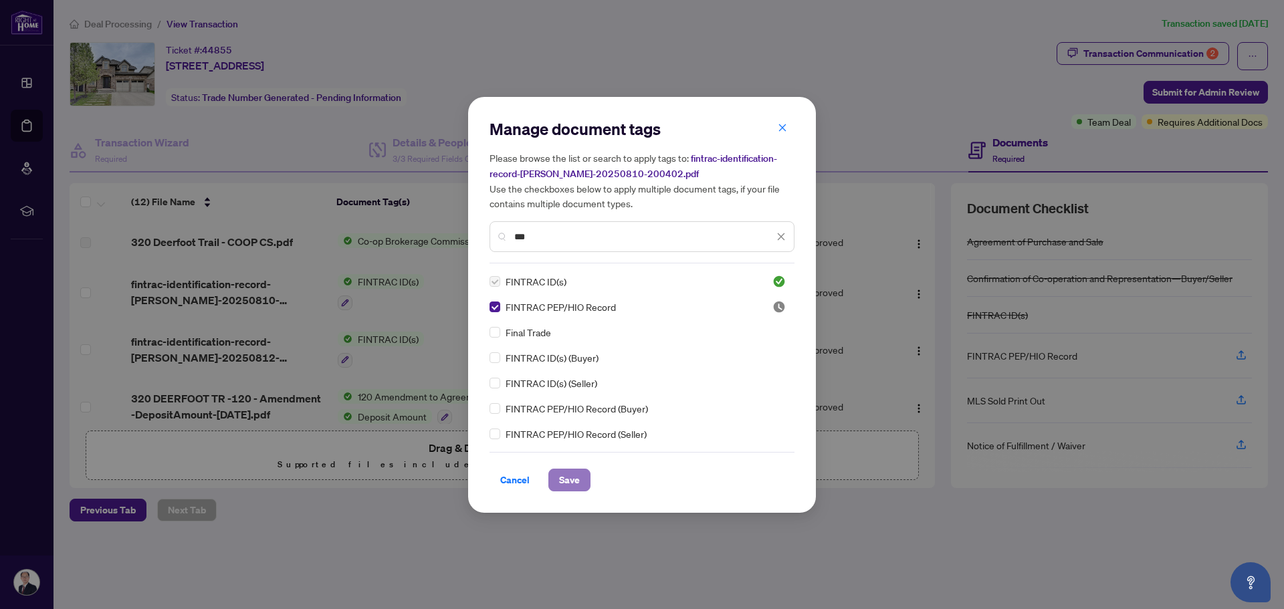
click at [571, 474] on span "Save" at bounding box center [569, 480] width 21 height 21
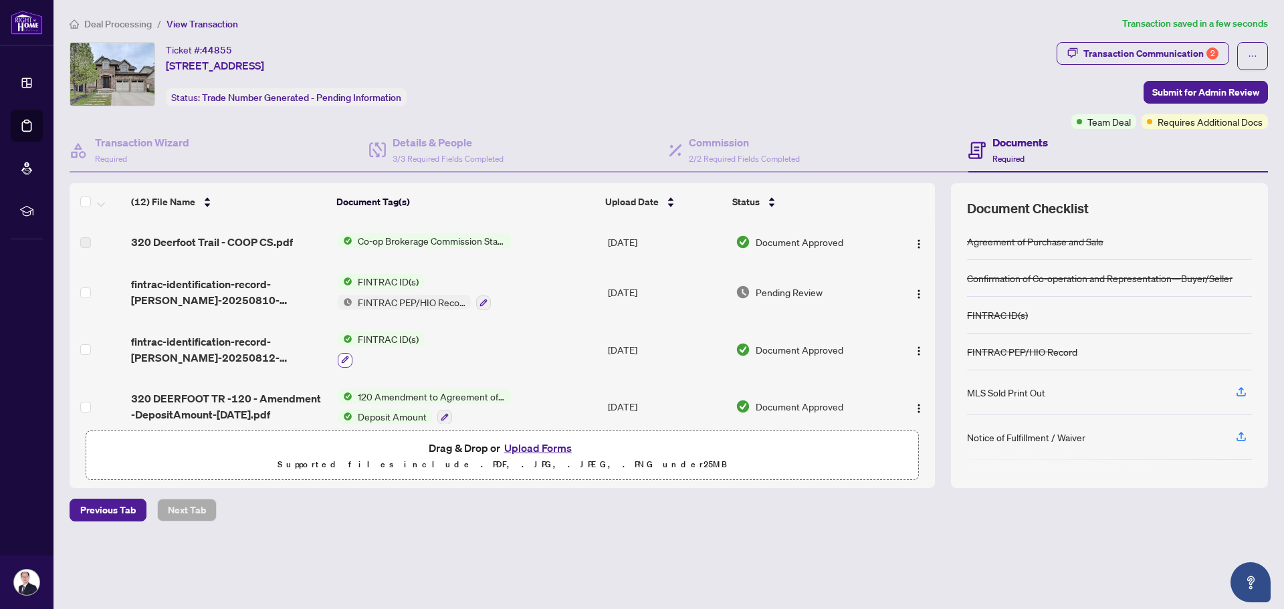
click at [342, 358] on icon "button" at bounding box center [345, 360] width 8 height 8
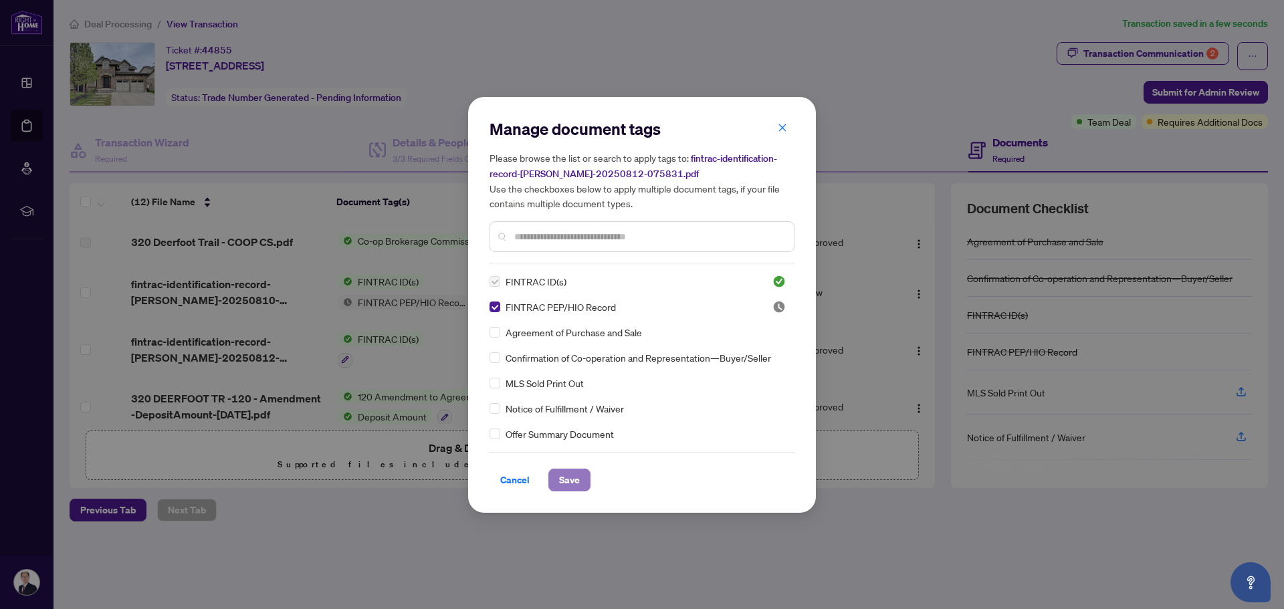
click at [565, 484] on span "Save" at bounding box center [569, 480] width 21 height 21
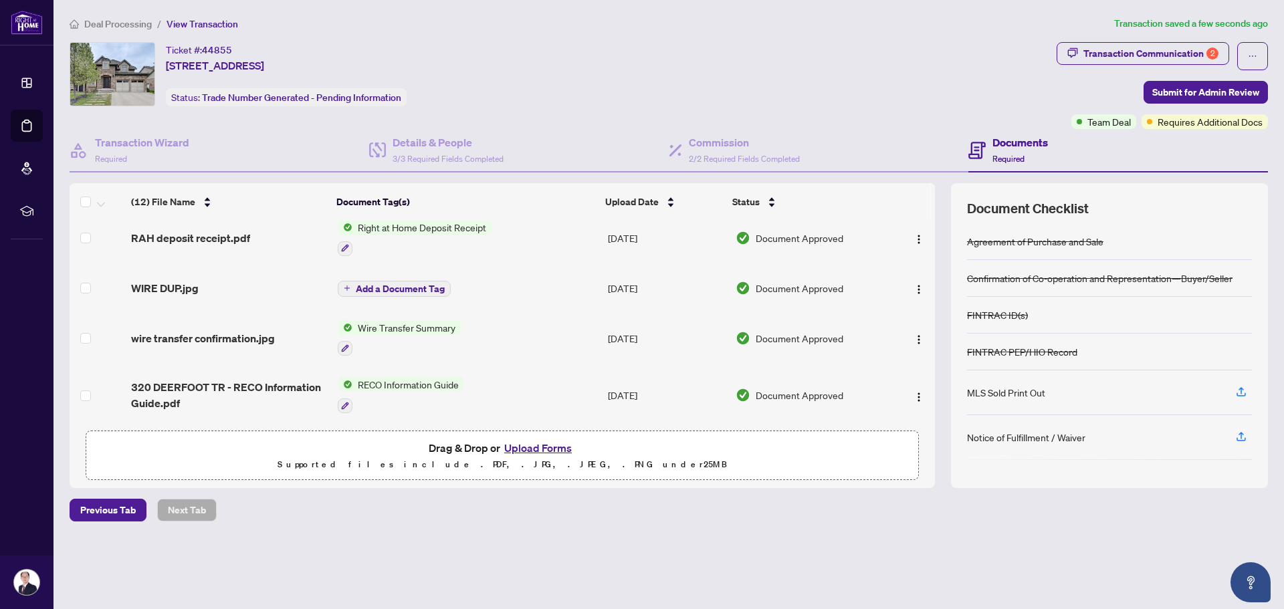
scroll to position [458, 0]
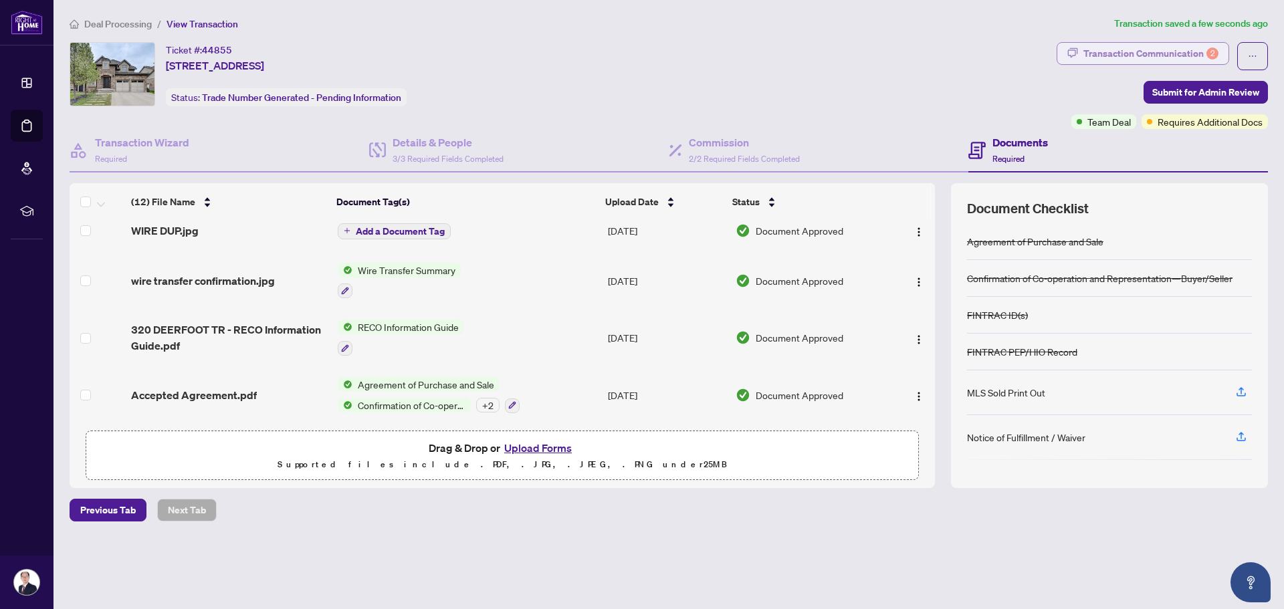
click at [1124, 54] on div "Transaction Communication 2" at bounding box center [1151, 53] width 135 height 21
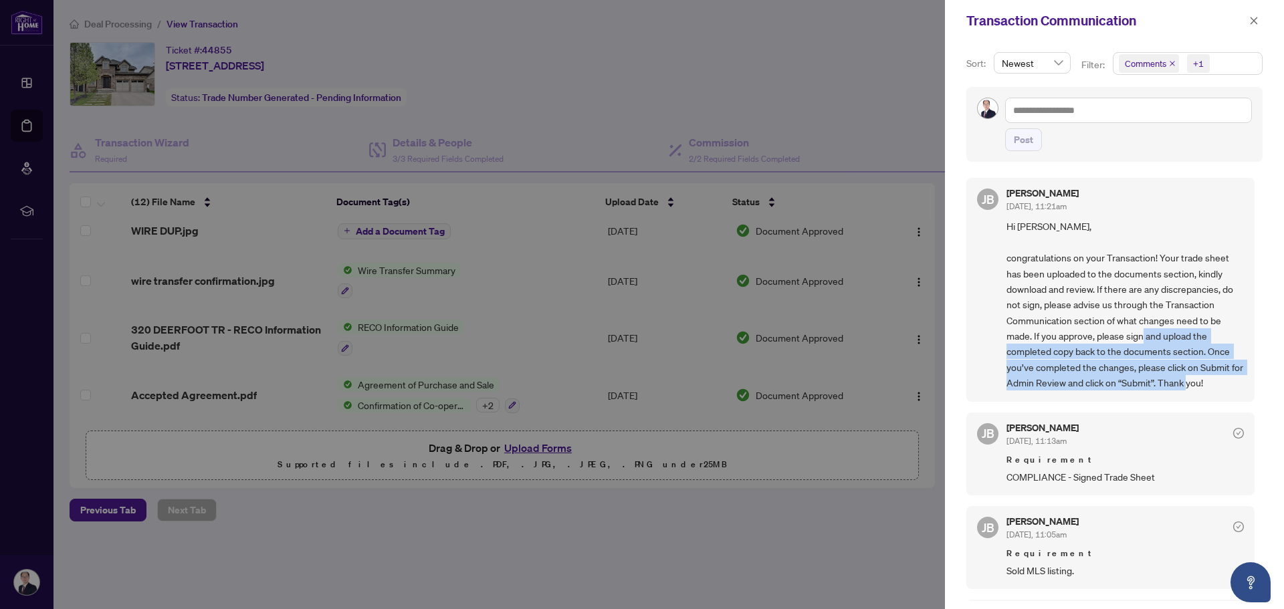
drag, startPoint x: 1163, startPoint y: 332, endPoint x: 1221, endPoint y: 383, distance: 77.7
click at [1221, 383] on span "Hi Yong Chan, congratulations on your Transaction! Your trade sheet has been up…" at bounding box center [1125, 305] width 237 height 172
click at [1254, 26] on span "button" at bounding box center [1254, 20] width 9 height 21
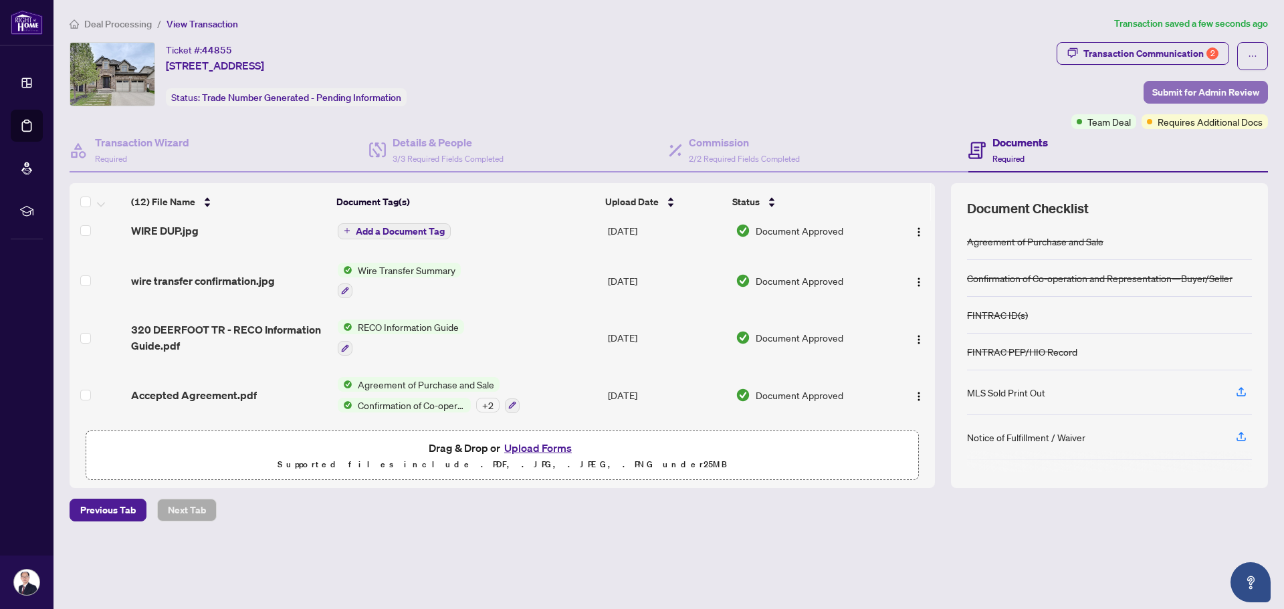
click at [1199, 88] on span "Submit for Admin Review" at bounding box center [1206, 92] width 107 height 21
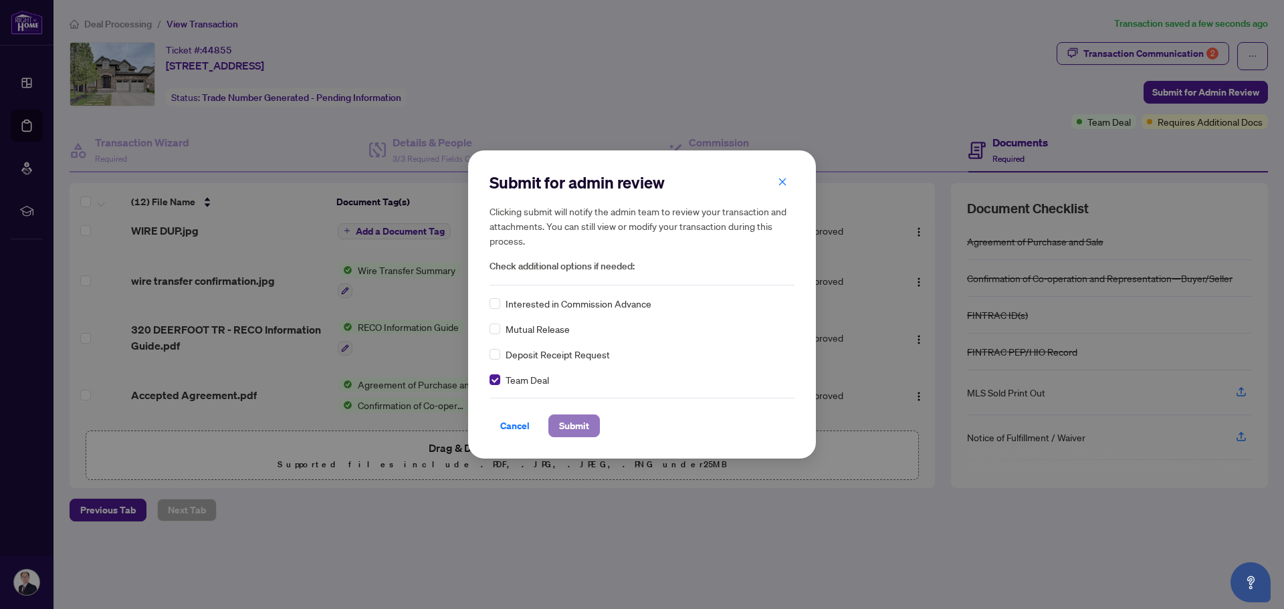
click at [575, 423] on span "Submit" at bounding box center [574, 425] width 30 height 21
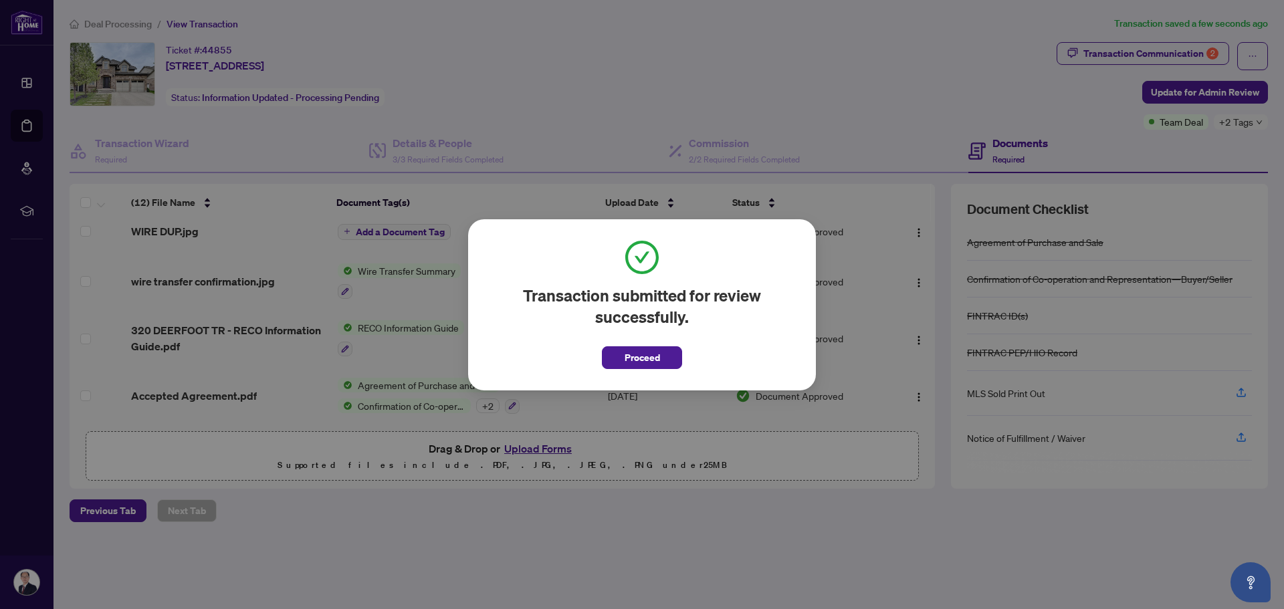
click at [657, 358] on span "Proceed" at bounding box center [642, 357] width 35 height 21
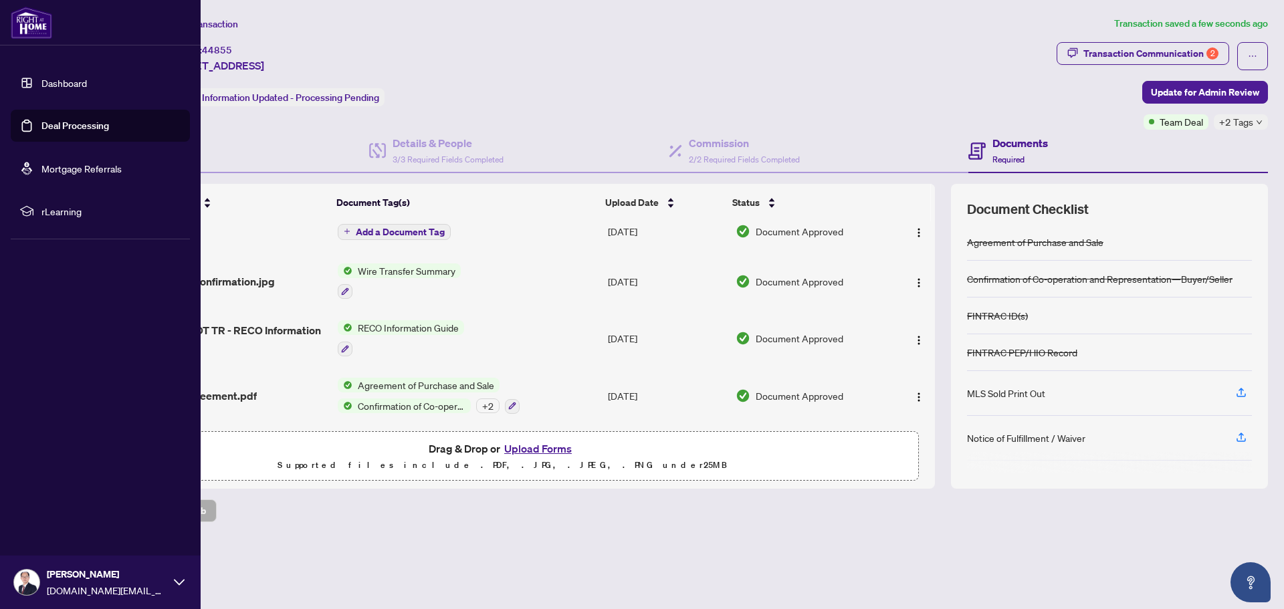
click at [59, 122] on link "Deal Processing" at bounding box center [75, 126] width 68 height 12
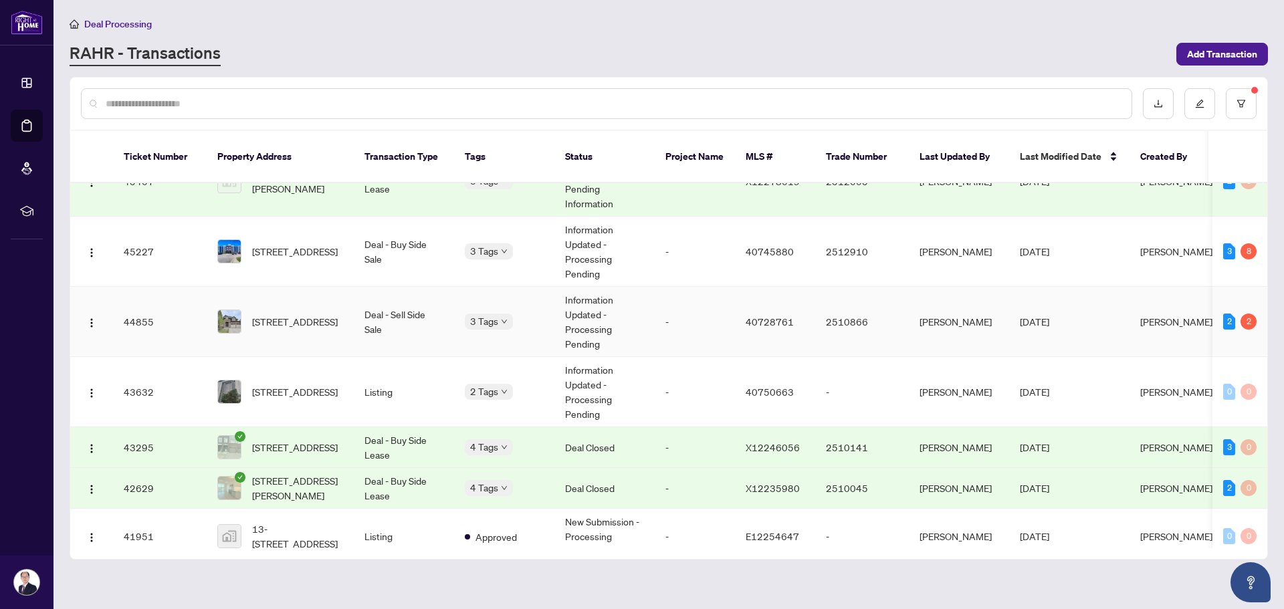
scroll to position [736, 0]
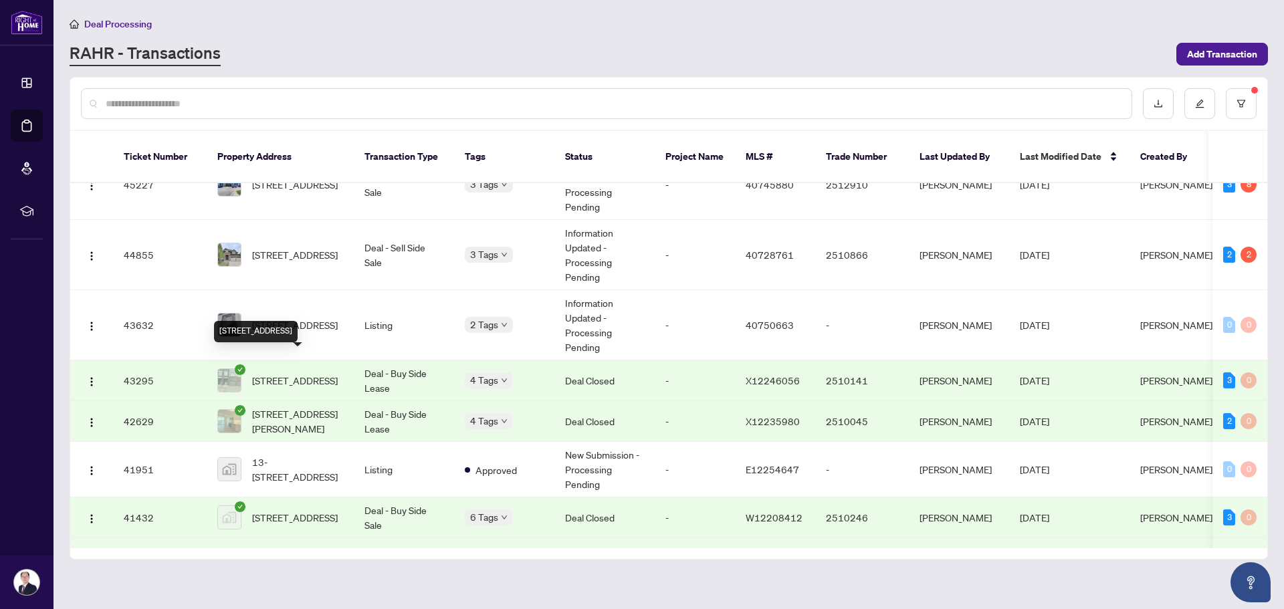
click at [316, 373] on span "14-311 Woolwich St, Waterloo, Ontario N2K 0H4, Canada" at bounding box center [295, 380] width 86 height 15
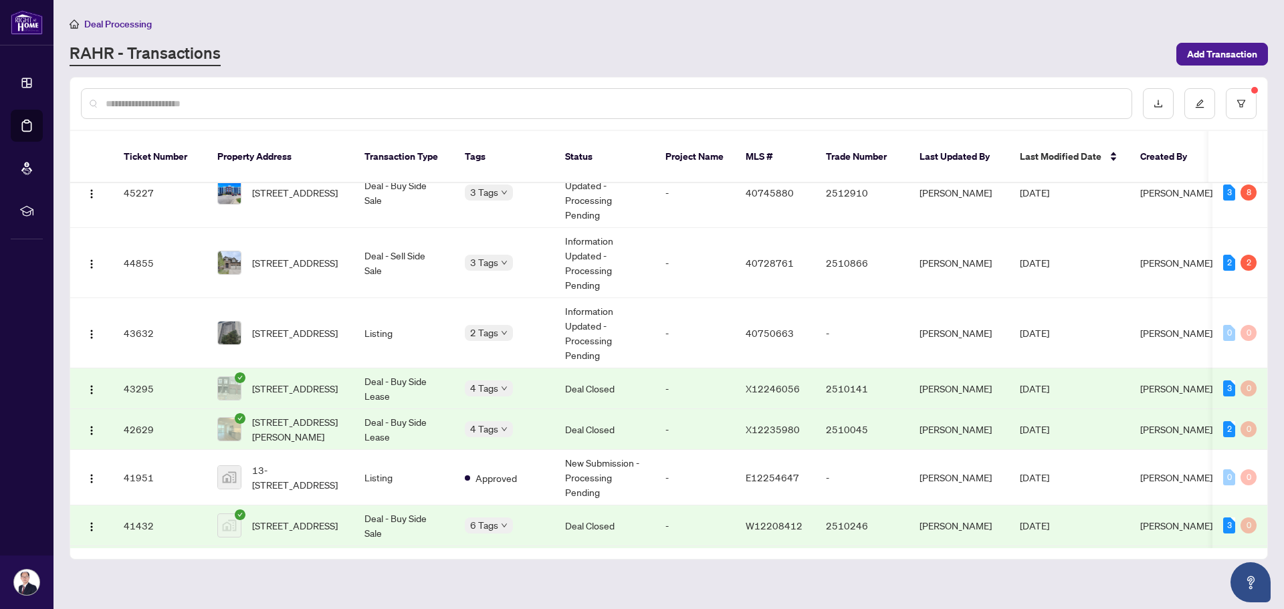
scroll to position [736, 0]
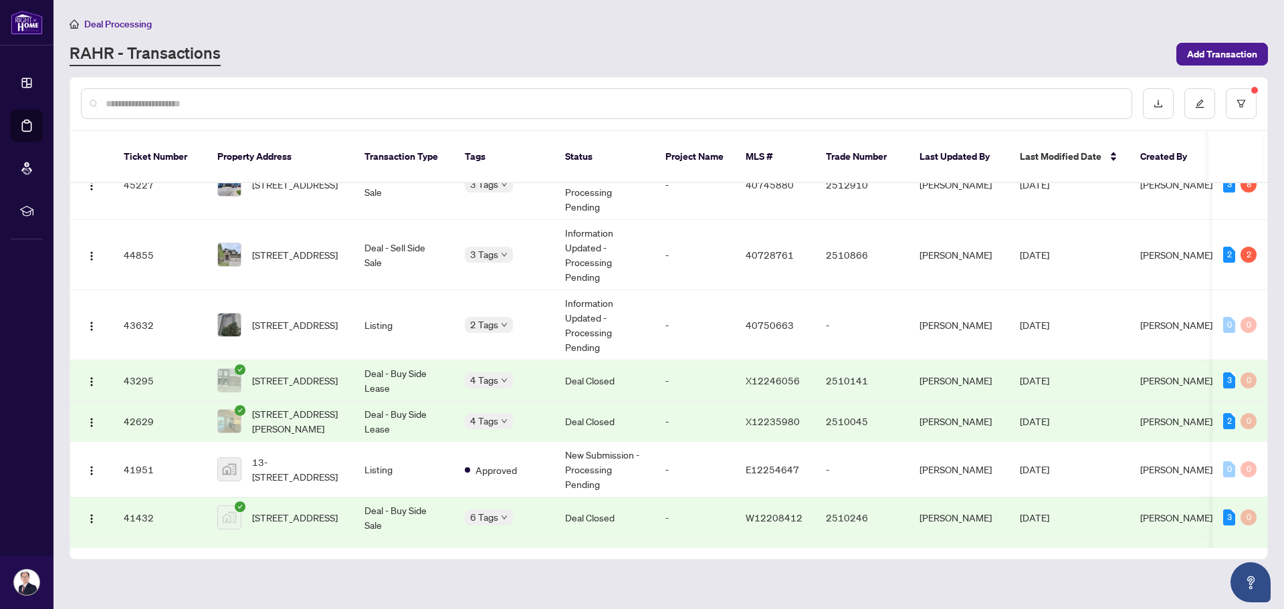
click at [557, 405] on td "Deal Closed" at bounding box center [605, 421] width 100 height 41
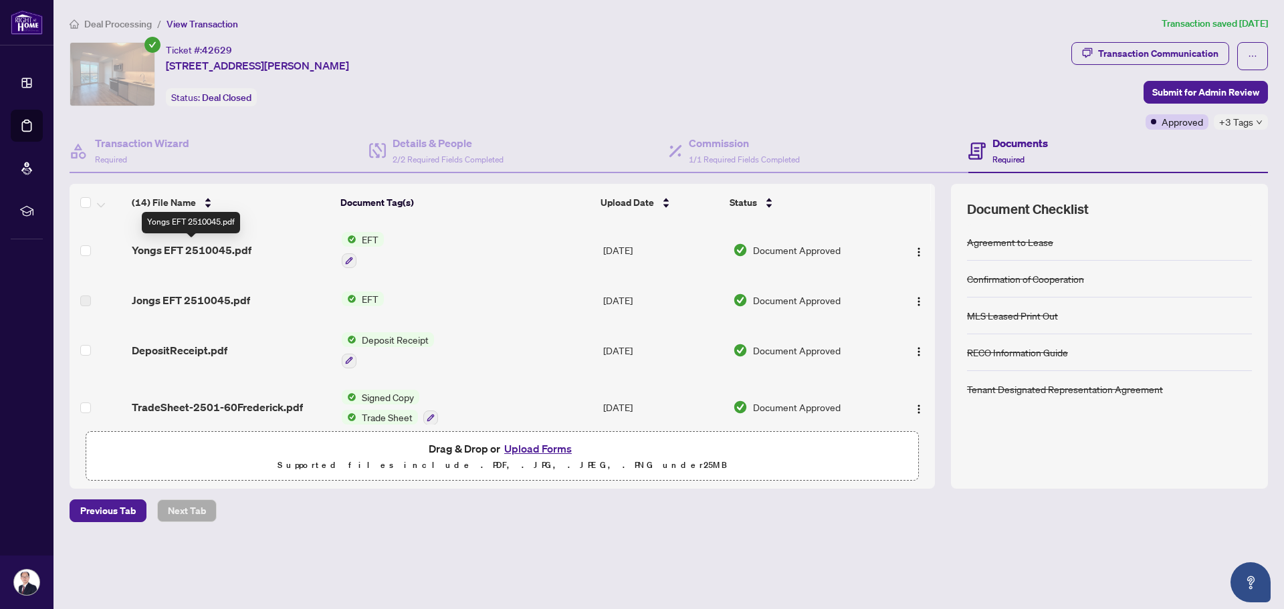
click at [205, 248] on span "Yongs EFT 2510045.pdf" at bounding box center [192, 250] width 120 height 16
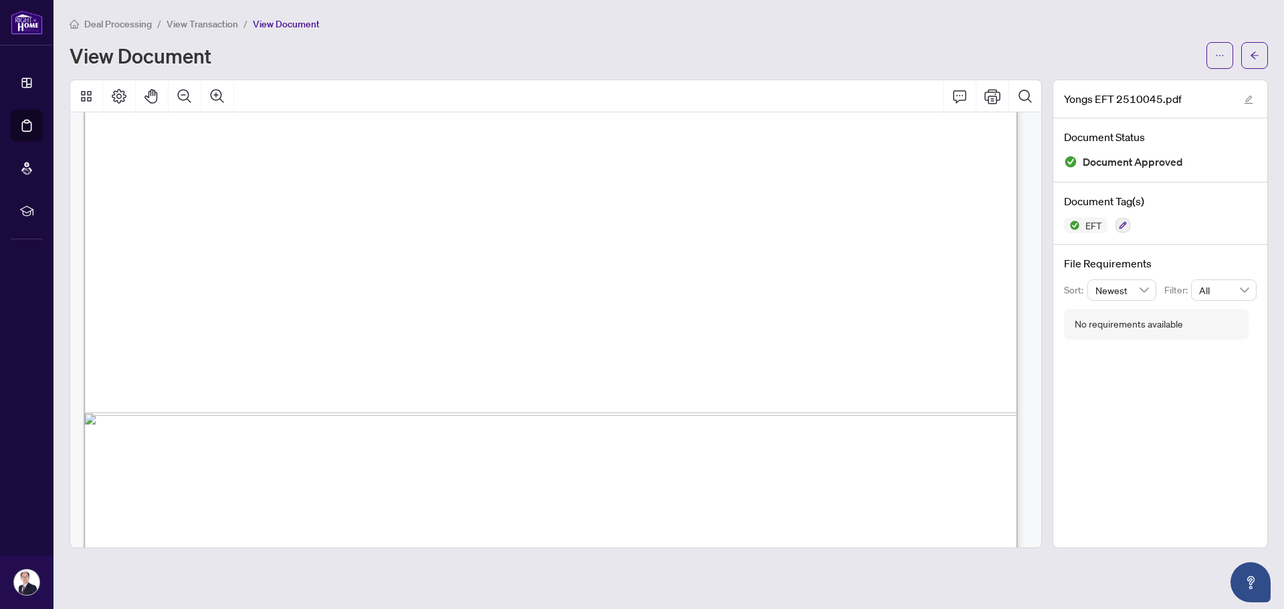
scroll to position [801, 0]
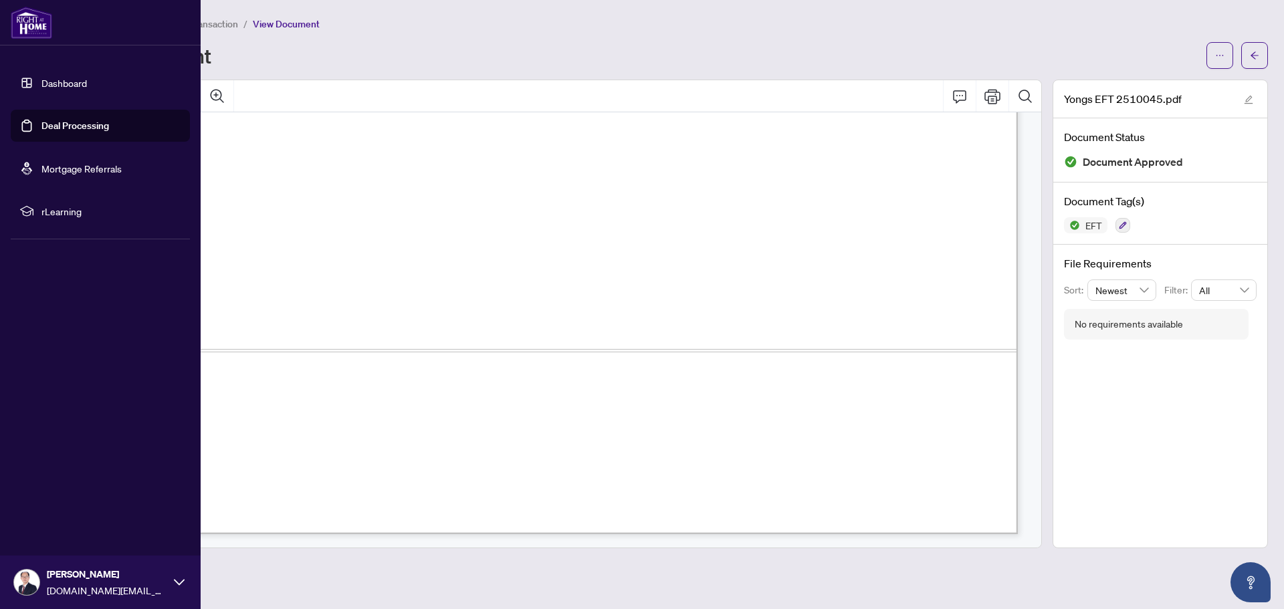
click at [56, 124] on link "Deal Processing" at bounding box center [75, 126] width 68 height 12
